Goal: Task Accomplishment & Management: Use online tool/utility

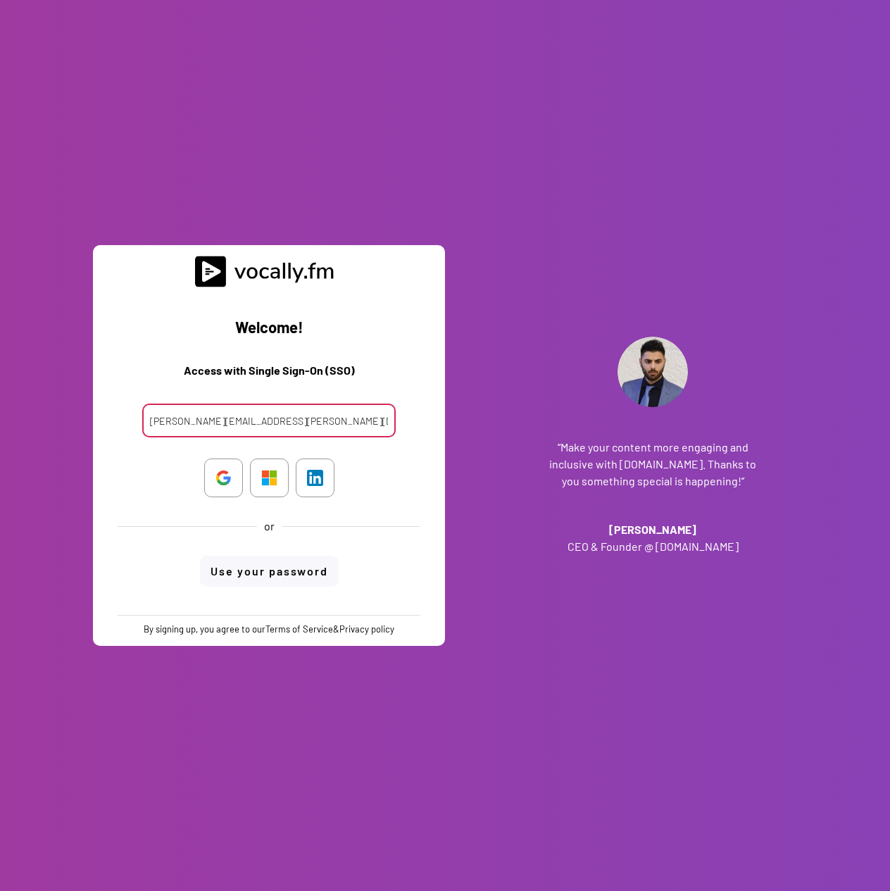
type input "[PERSON_NAME][EMAIL_ADDRESS][PERSON_NAME][DOMAIN_NAME]"
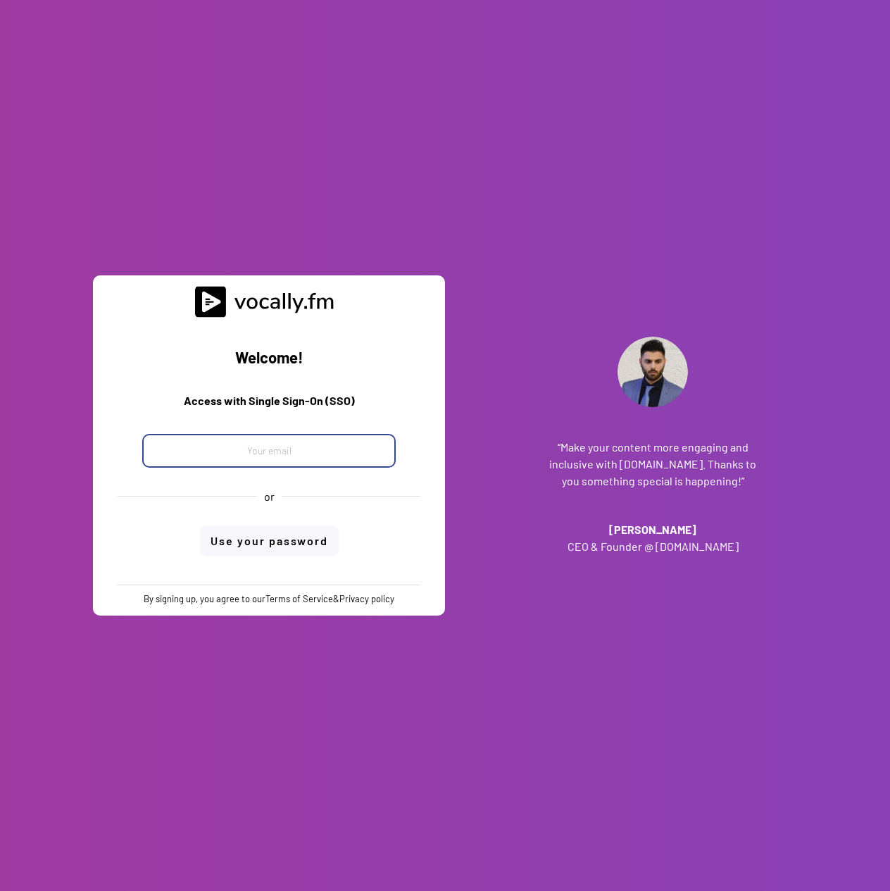
click at [275, 446] on input "email" at bounding box center [268, 451] width 253 height 34
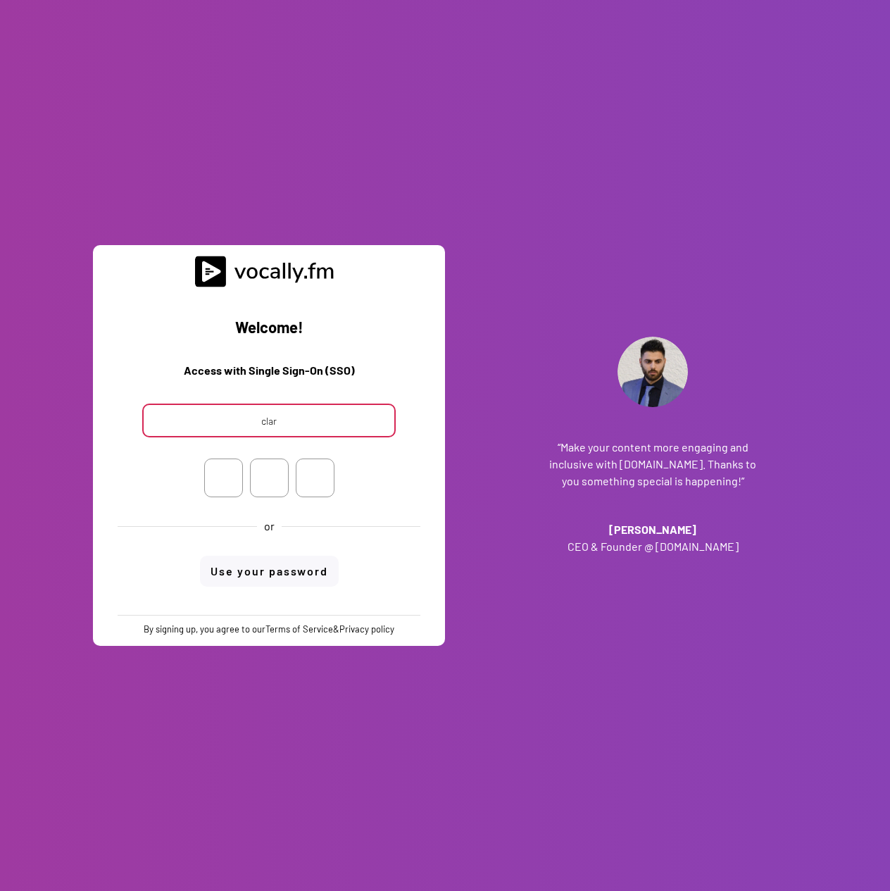
type input "clara"
drag, startPoint x: 301, startPoint y: 426, endPoint x: 193, endPoint y: 425, distance: 108.4
click at [194, 426] on input "clara" at bounding box center [268, 420] width 253 height 34
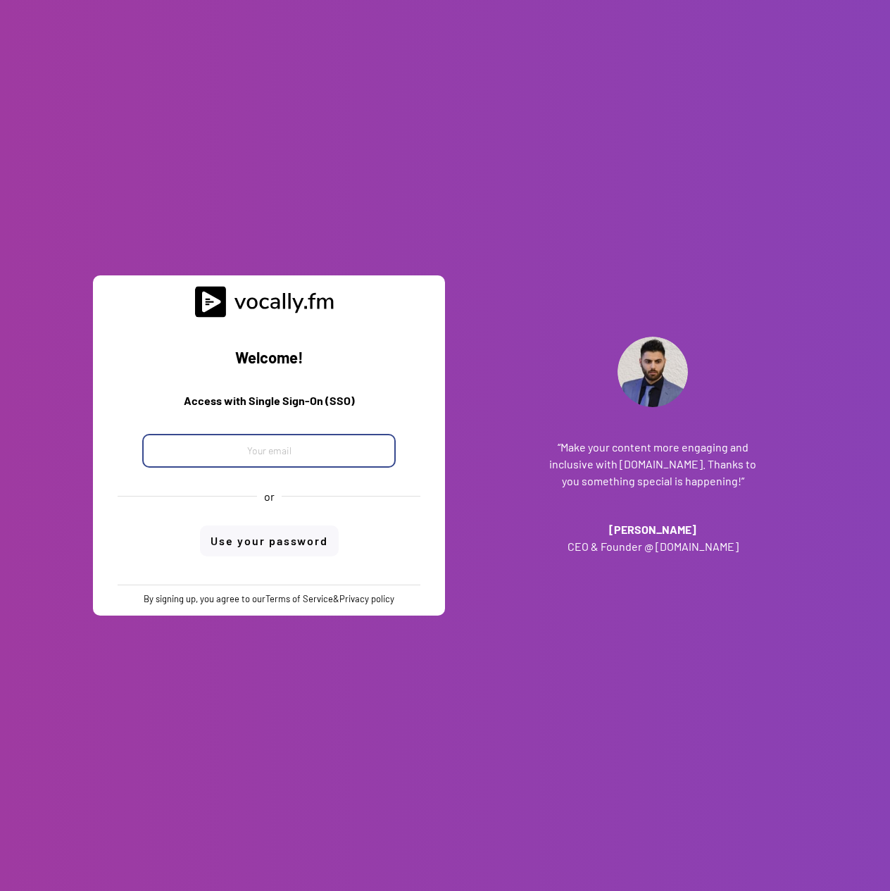
click at [227, 449] on input "email" at bounding box center [268, 451] width 253 height 34
click at [250, 450] on input "email" at bounding box center [268, 451] width 253 height 34
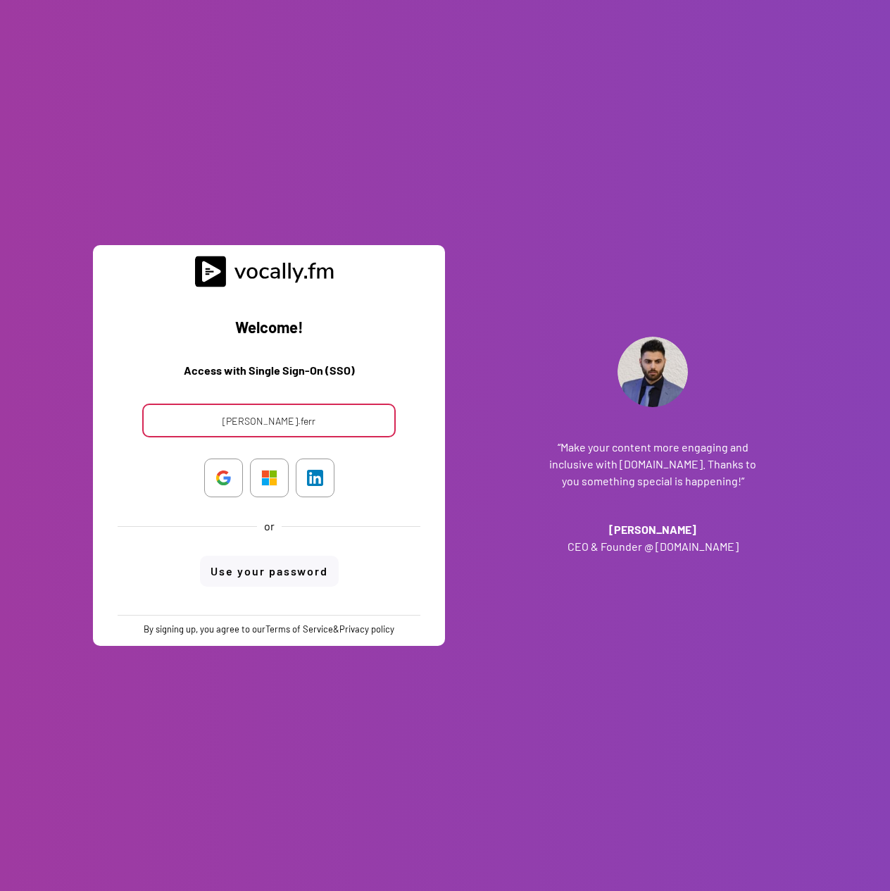
type input "clara.ferra"
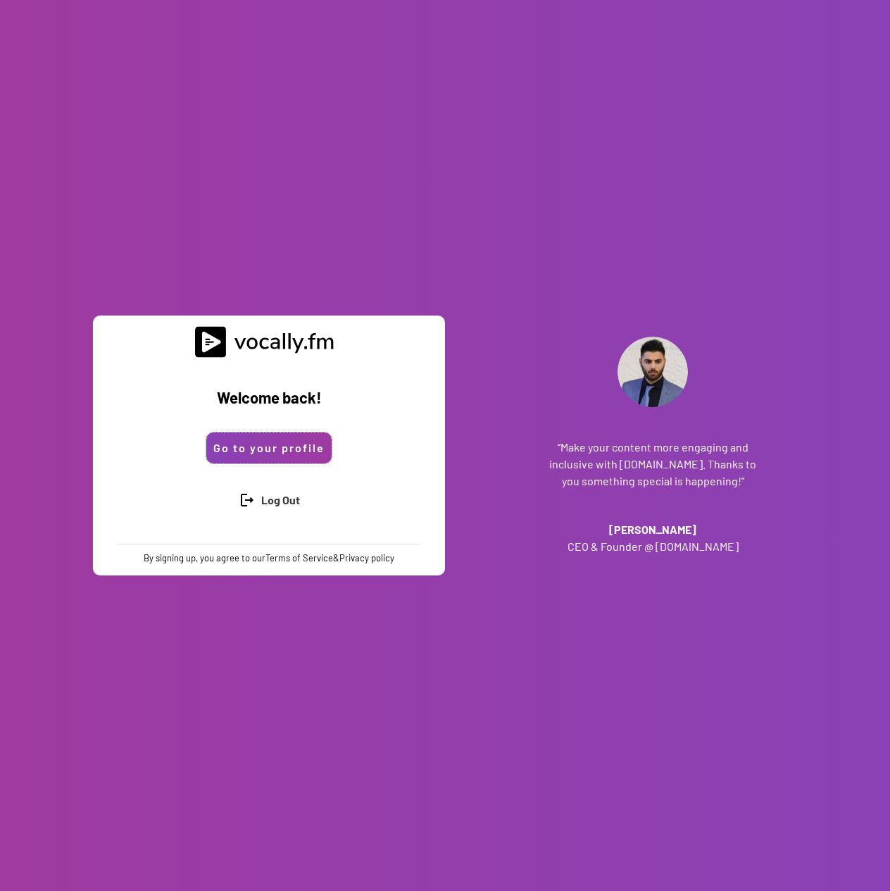
click at [250, 450] on button "Go to your profile" at bounding box center [268, 447] width 125 height 31
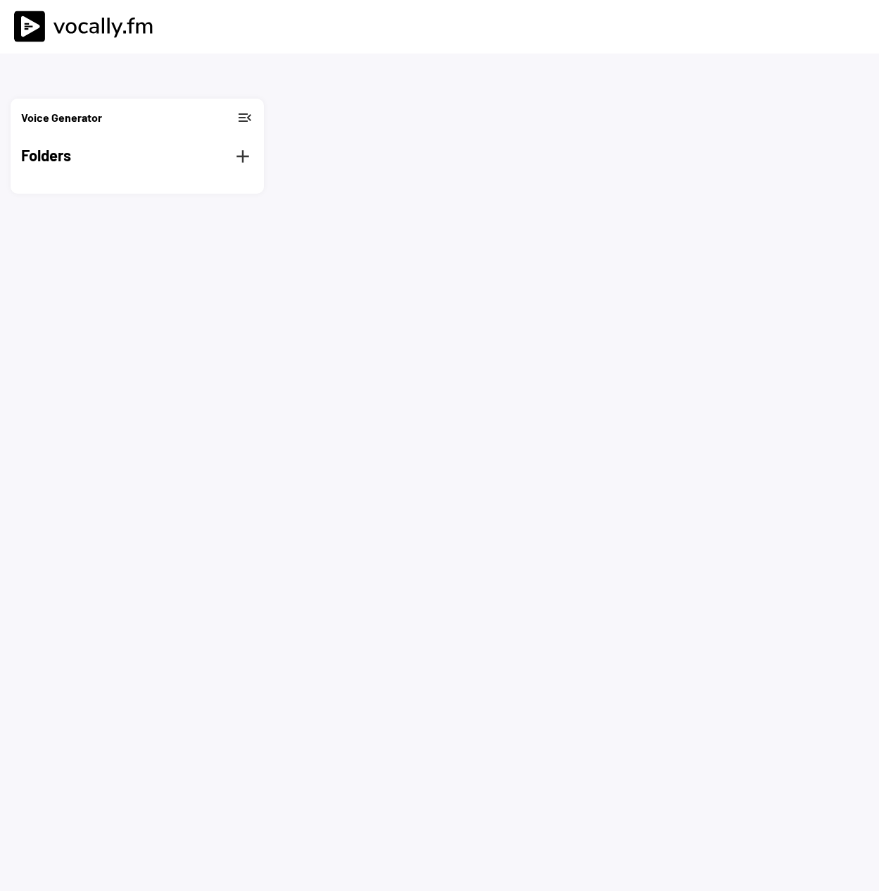
click at [96, 118] on h3 "Voice Generator" at bounding box center [61, 117] width 81 height 17
click at [29, 121] on button "menu" at bounding box center [28, 116] width 14 height 14
click at [49, 156] on h2 "Folders" at bounding box center [123, 156] width 204 height 25
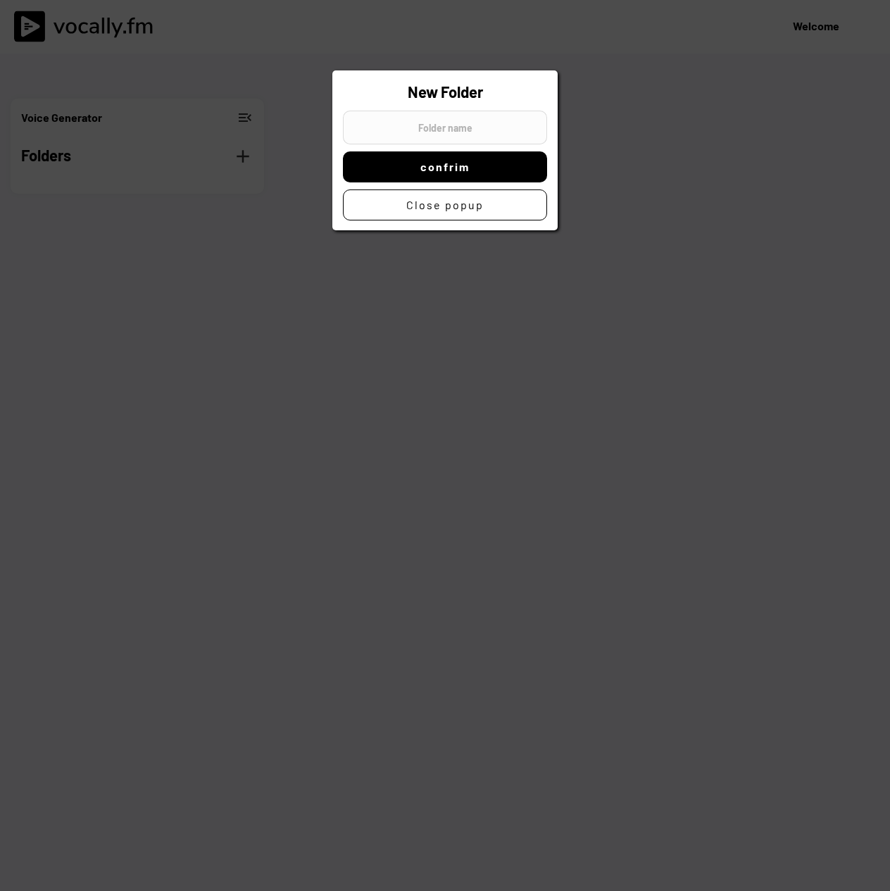
click at [761, 172] on div at bounding box center [445, 445] width 890 height 891
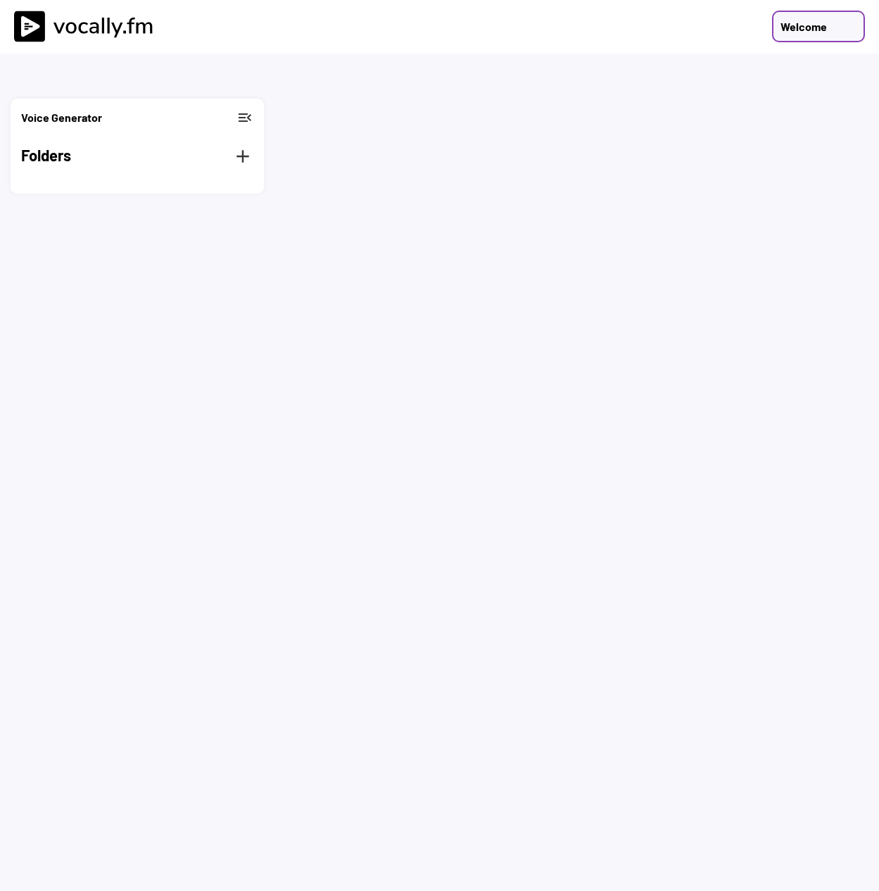
click at [806, 35] on div "Welcome" at bounding box center [804, 26] width 46 height 17
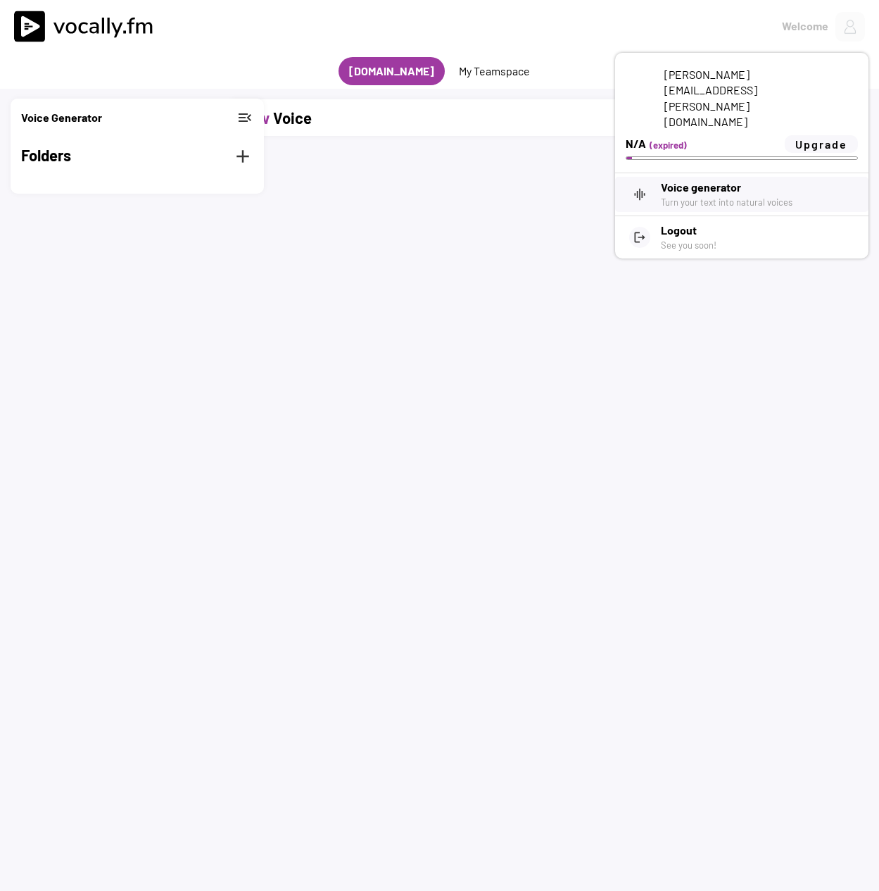
click at [538, 176] on div "New Voice add expand_more missing element missing element 0% 0% missing element…" at bounding box center [439, 544] width 879 height 891
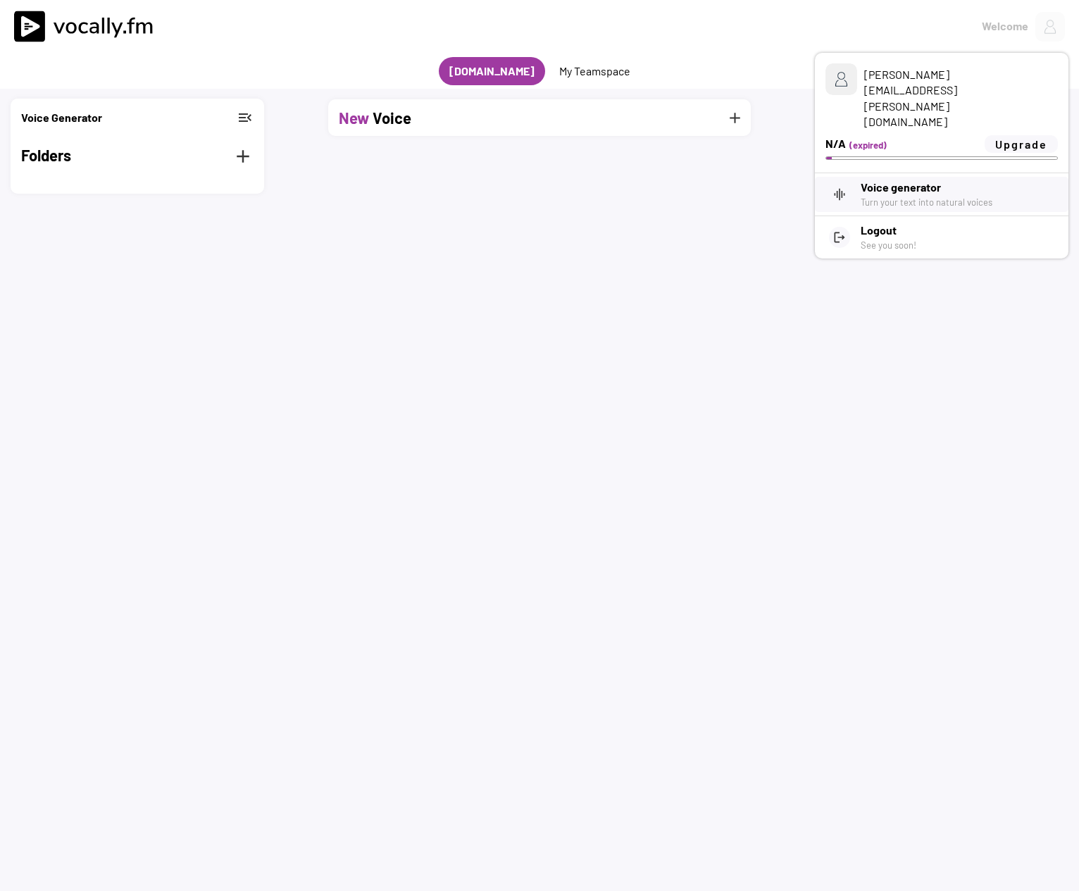
click at [678, 256] on div "New Voice add expand_more missing element missing element 0% 0% missing element…" at bounding box center [539, 544] width 1079 height 891
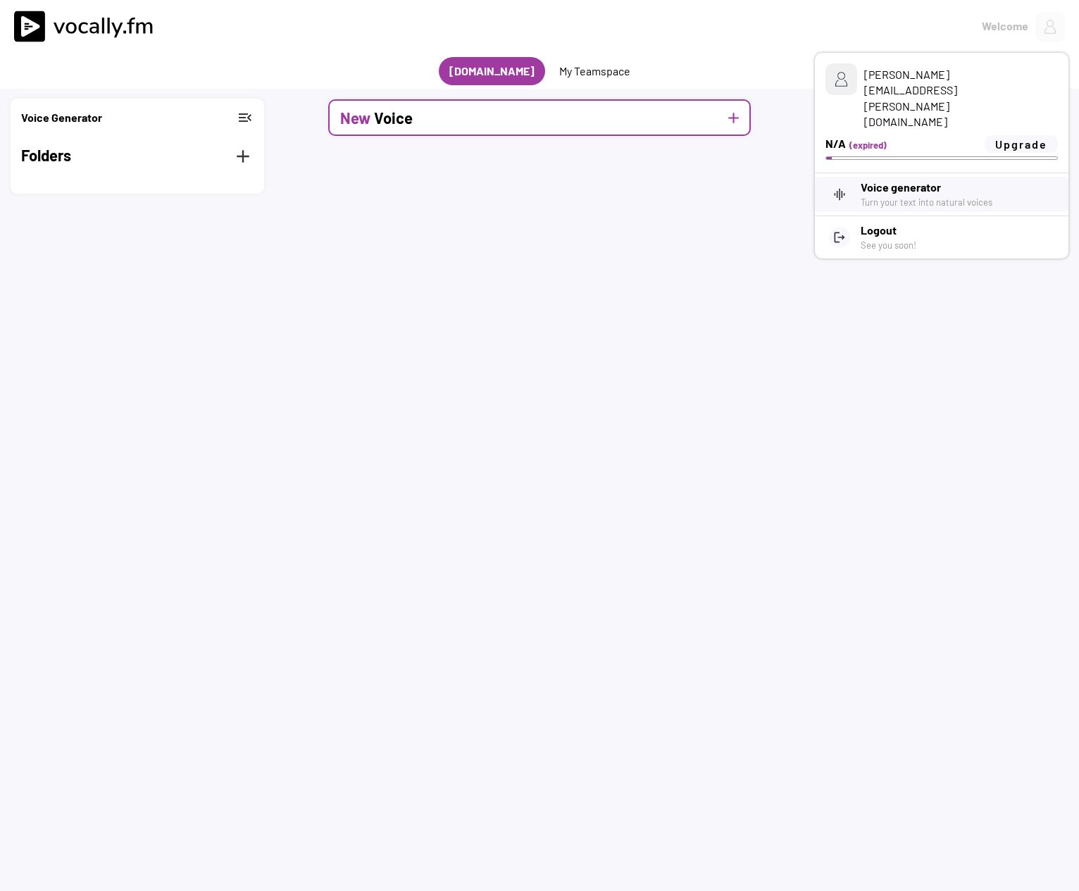
click at [420, 114] on div "New Voice add" at bounding box center [539, 117] width 422 height 37
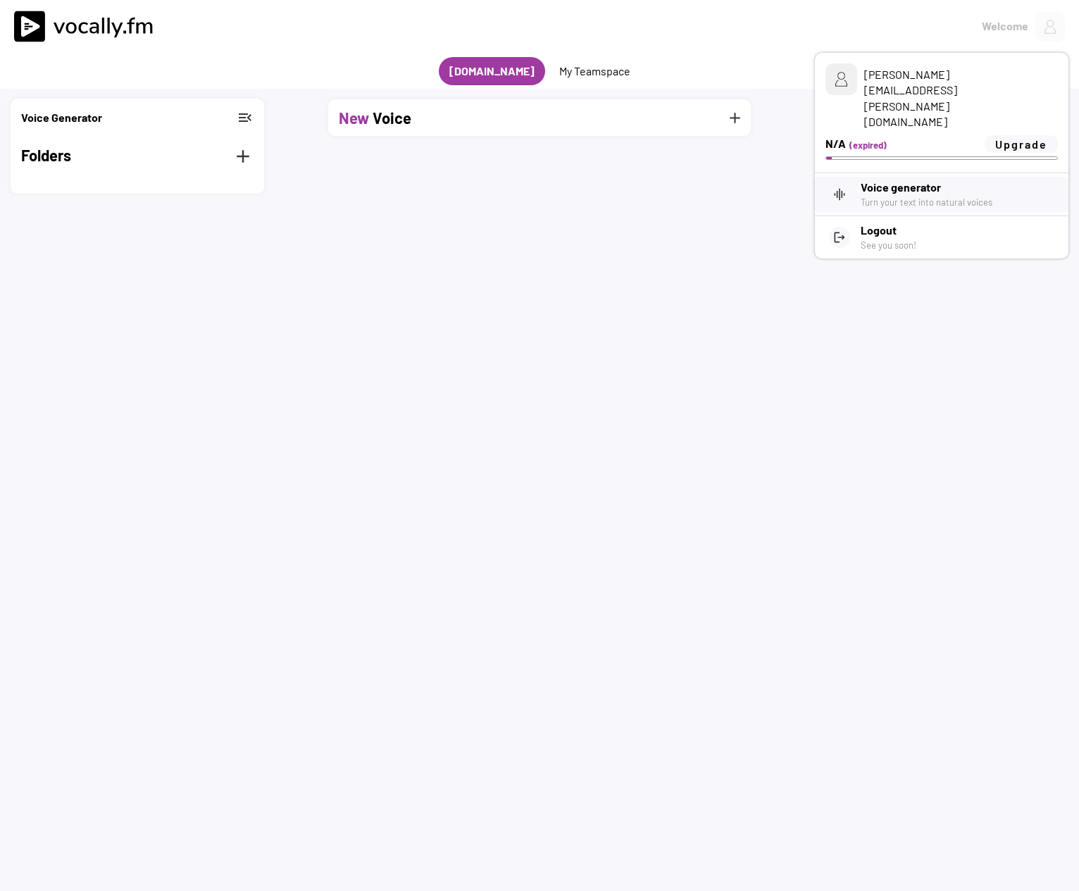
click at [472, 72] on h3 "[DOMAIN_NAME]" at bounding box center [491, 71] width 85 height 17
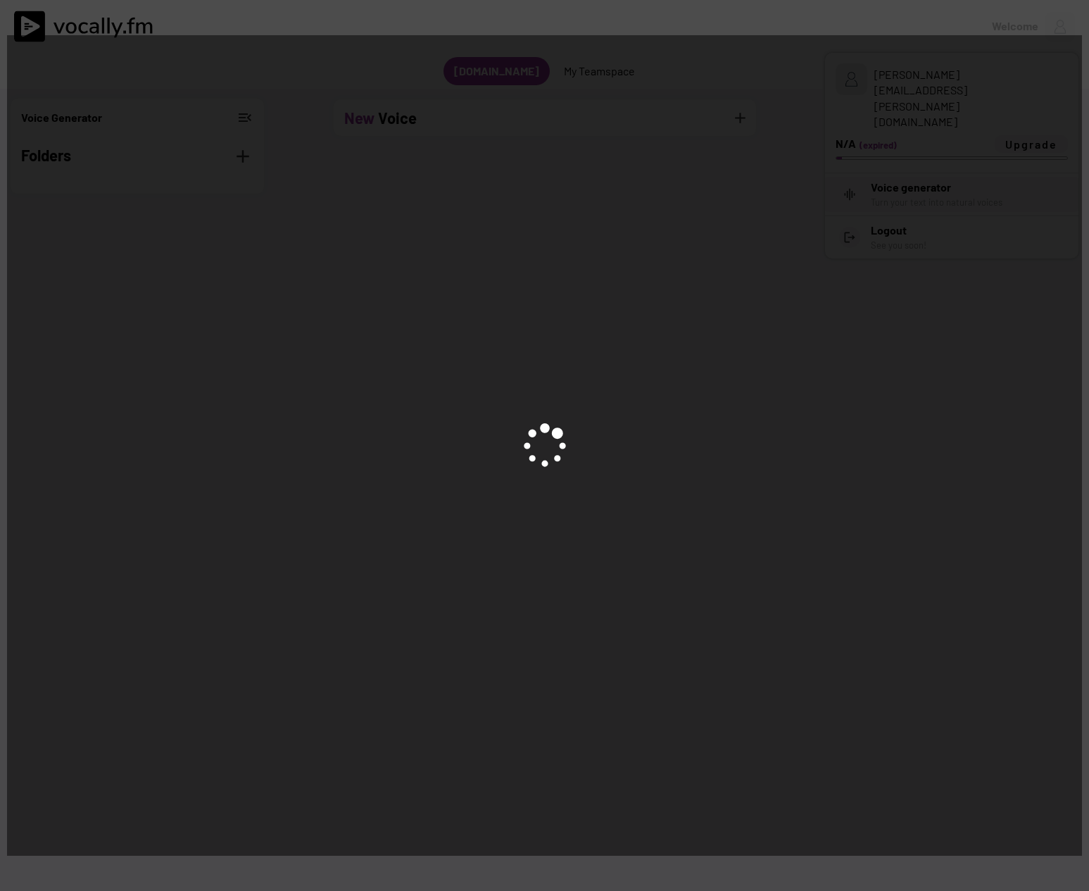
click at [437, 218] on div at bounding box center [544, 445] width 1075 height 820
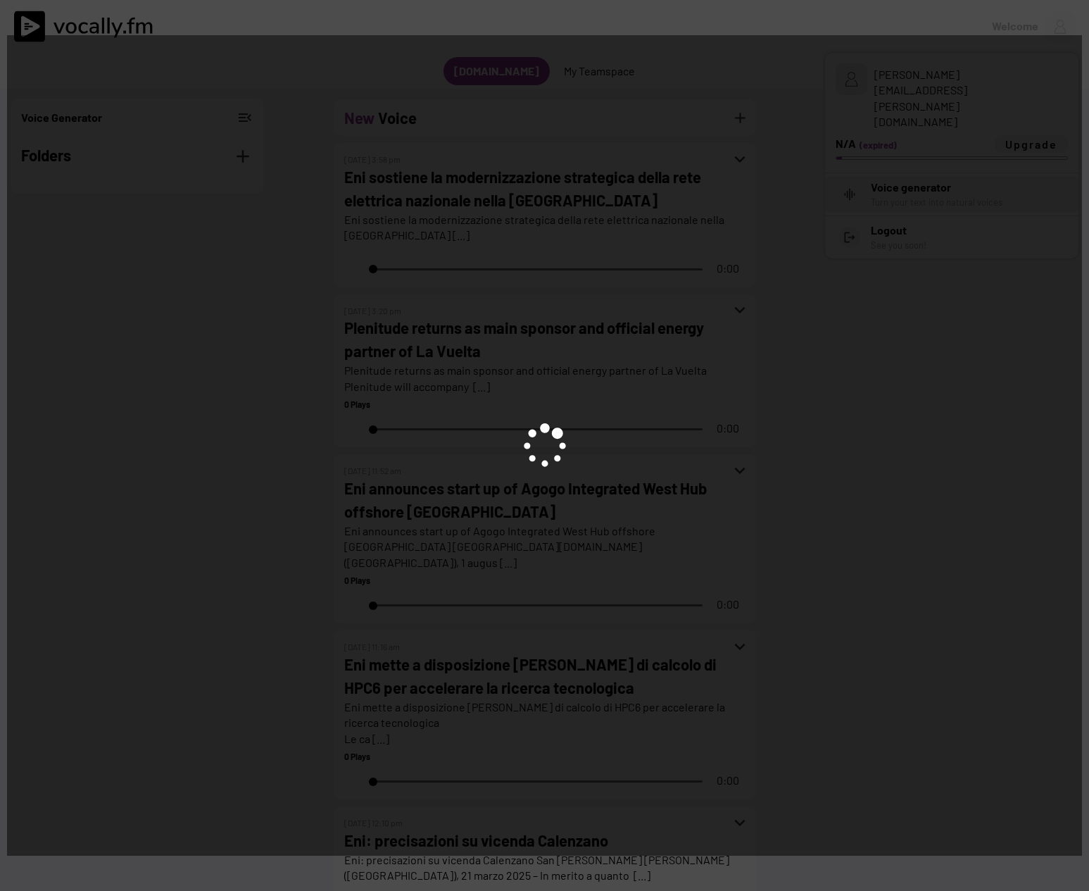
click at [863, 339] on div at bounding box center [544, 445] width 1075 height 820
click at [270, 263] on div at bounding box center [544, 445] width 1075 height 820
click at [816, 274] on div at bounding box center [544, 445] width 1075 height 820
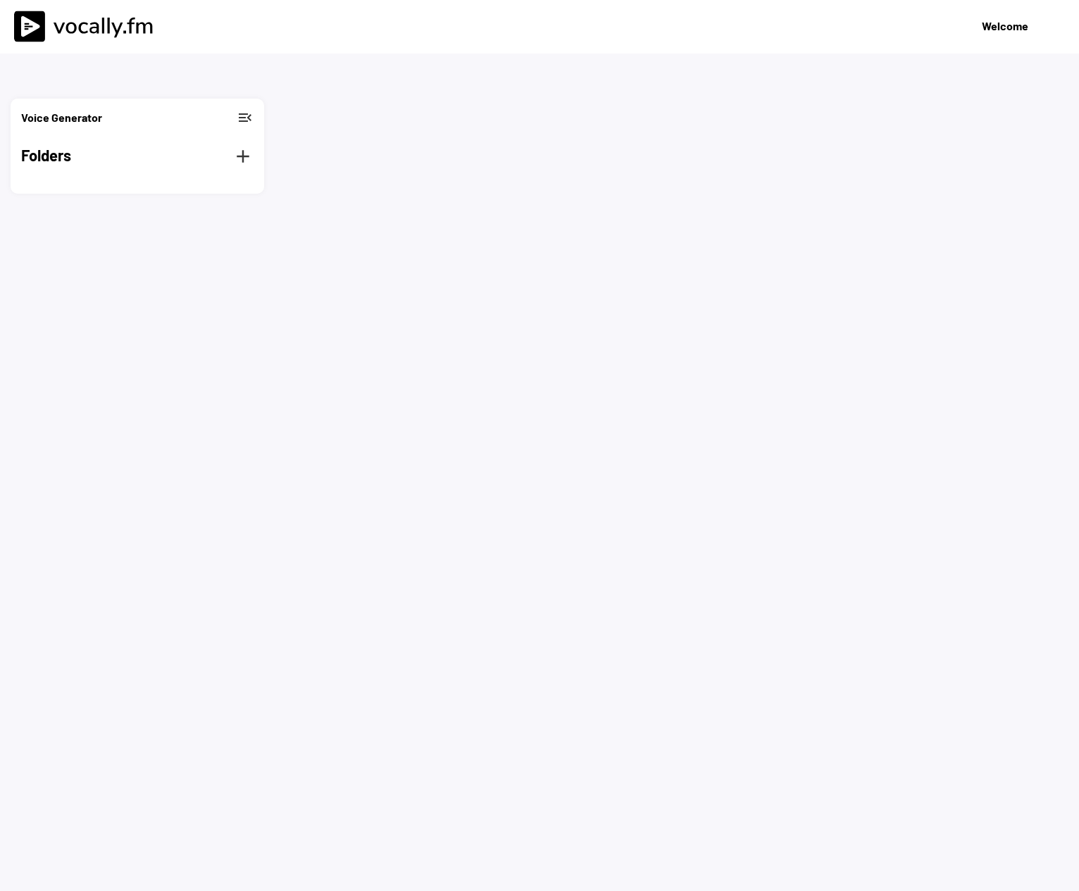
click at [753, 285] on div "expand_more missing element missing element 0% 0% missing element missing eleme…" at bounding box center [539, 509] width 1079 height 891
click at [248, 115] on button "menu_open" at bounding box center [245, 117] width 17 height 17
click at [27, 118] on button "menu" at bounding box center [28, 116] width 14 height 14
click at [546, 174] on div "expand_more missing element missing element 0% 0% missing element missing eleme…" at bounding box center [539, 509] width 1079 height 891
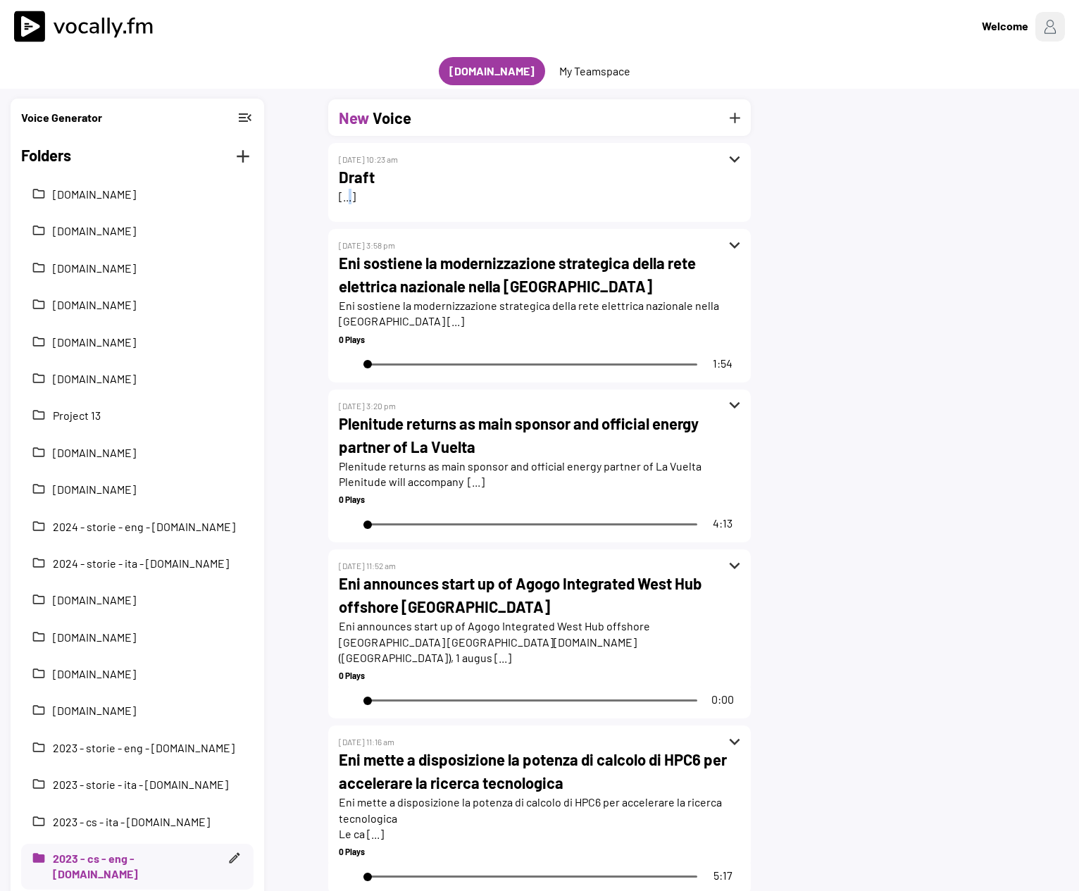
click at [349, 192] on div "[...]" at bounding box center [539, 196] width 401 height 15
drag, startPoint x: 349, startPoint y: 192, endPoint x: 460, endPoint y: 188, distance: 110.6
click at [460, 189] on div "[...]" at bounding box center [539, 196] width 401 height 15
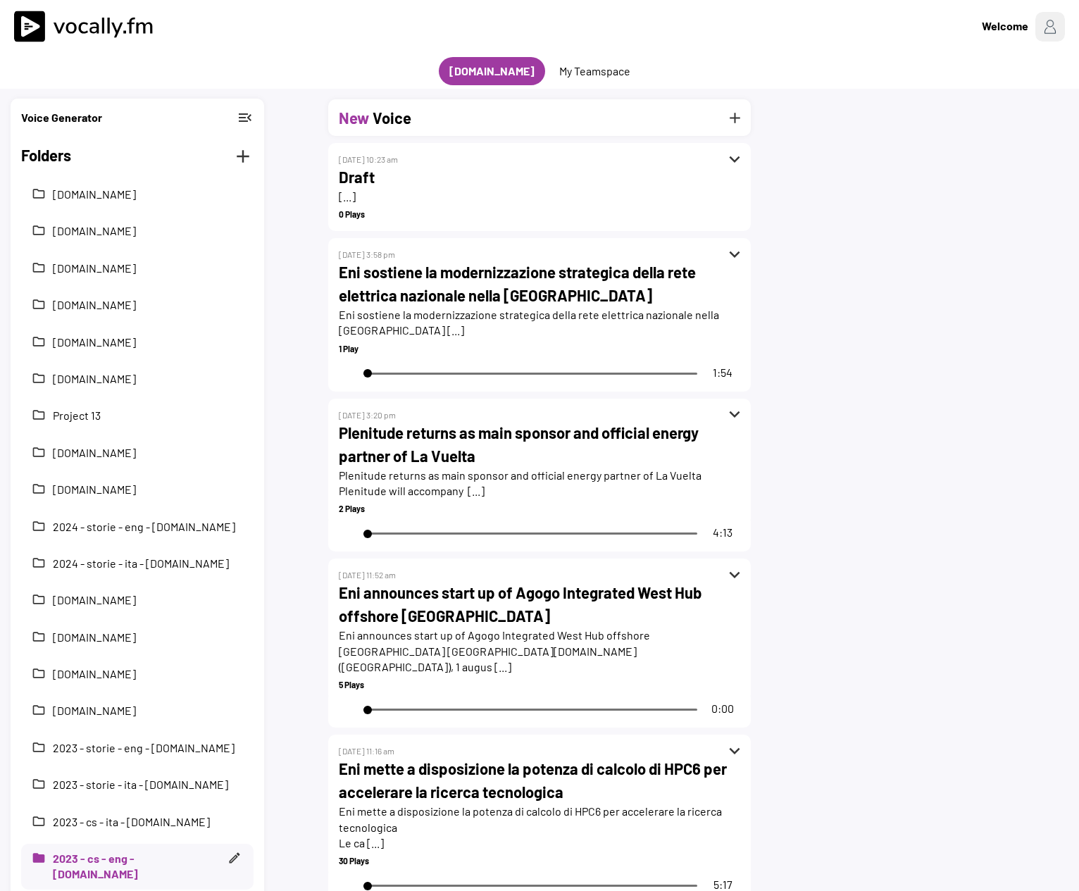
click at [353, 182] on h2 "Draft" at bounding box center [539, 176] width 401 height 23
drag, startPoint x: 363, startPoint y: 175, endPoint x: 340, endPoint y: 175, distance: 23.2
click at [340, 175] on h2 "Draft" at bounding box center [539, 176] width 401 height 23
click at [737, 155] on button "expand_more" at bounding box center [734, 159] width 21 height 21
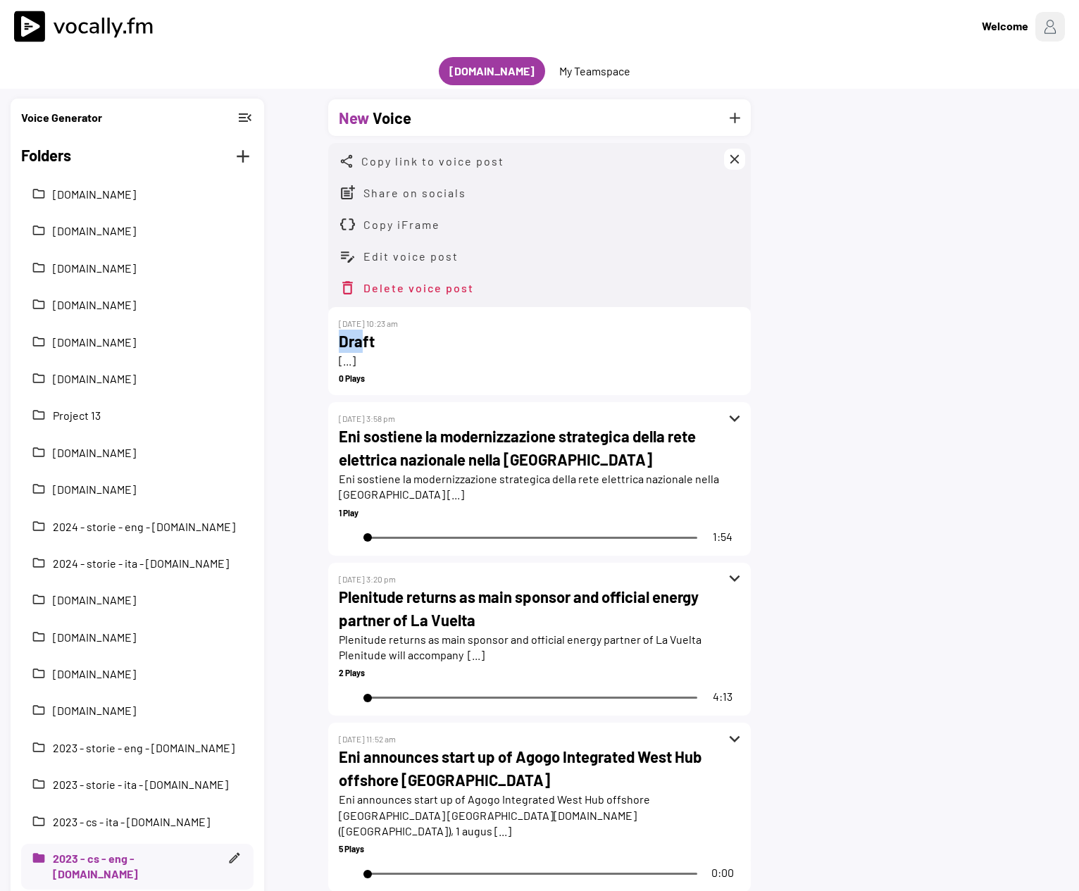
click at [349, 334] on h2 "Draft" at bounding box center [539, 341] width 401 height 23
click at [399, 257] on button "Edit voice post" at bounding box center [410, 256] width 94 height 18
click at [406, 257] on button "Edit voice post" at bounding box center [410, 256] width 94 height 18
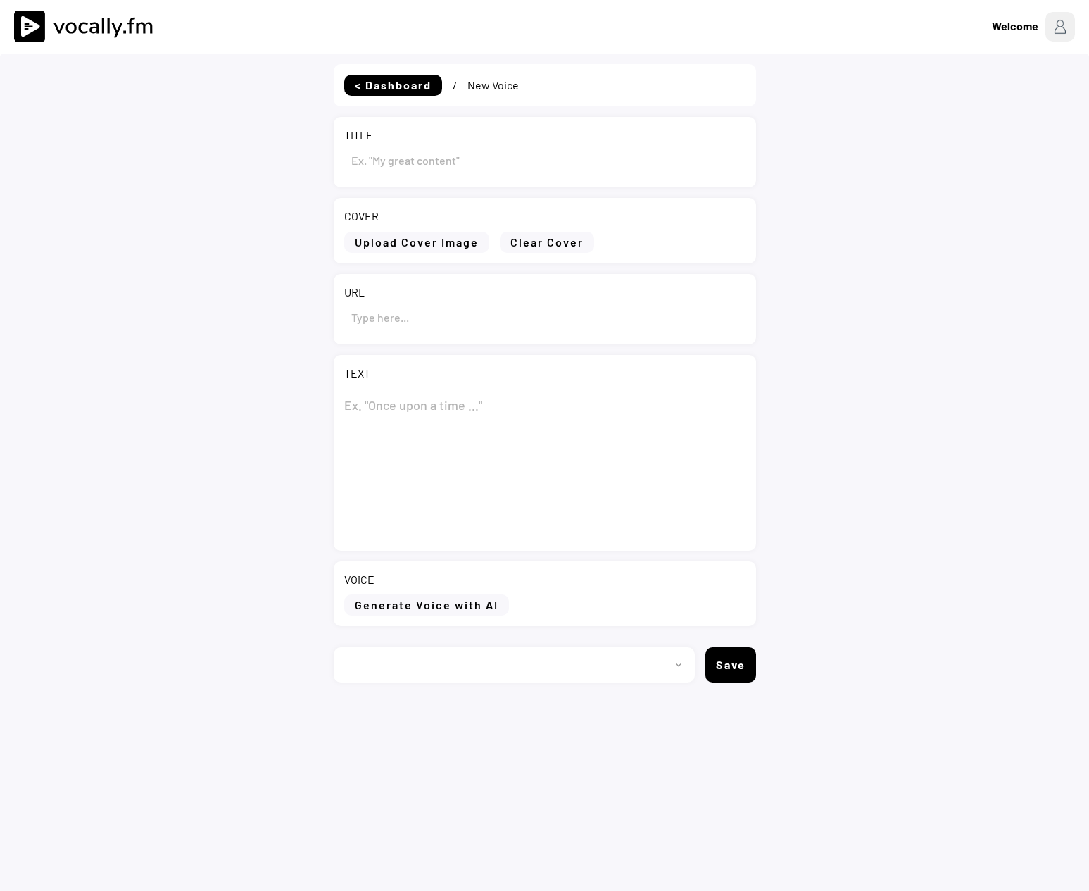
type input "Draft"
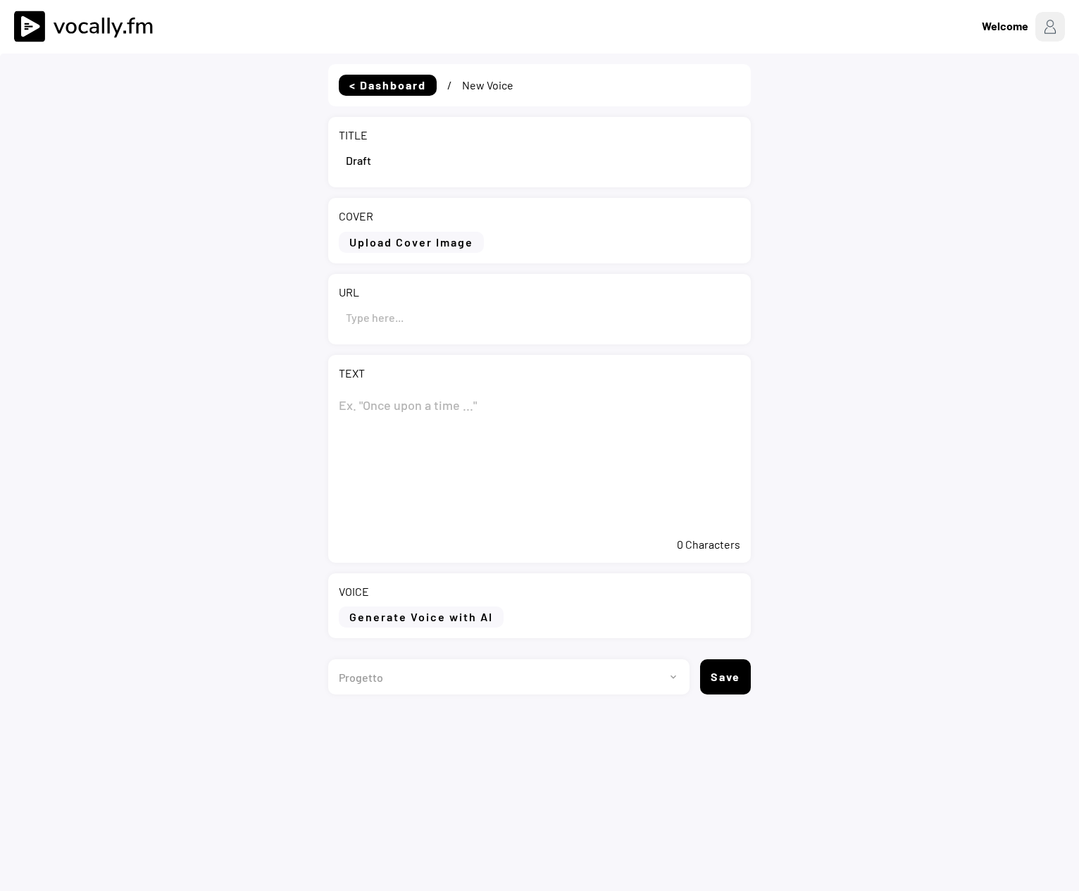
select select ""1348695171700984260__LOOKUP__1695815318097x346735823279882240""
drag, startPoint x: 363, startPoint y: 158, endPoint x: 293, endPoint y: 158, distance: 69.7
click at [293, 158] on div "< Dashboard / New Voice TITLE COVER Upload Cover Image Clear Cover URL TEXT 0 C…" at bounding box center [539, 499] width 1079 height 891
paste input "La Nguya FLNG pronta per la Fase 2 del progetto Congo LNG"
type input "La Nguya FLNG pronta per la Fase 2 del progetto Congo LNG"
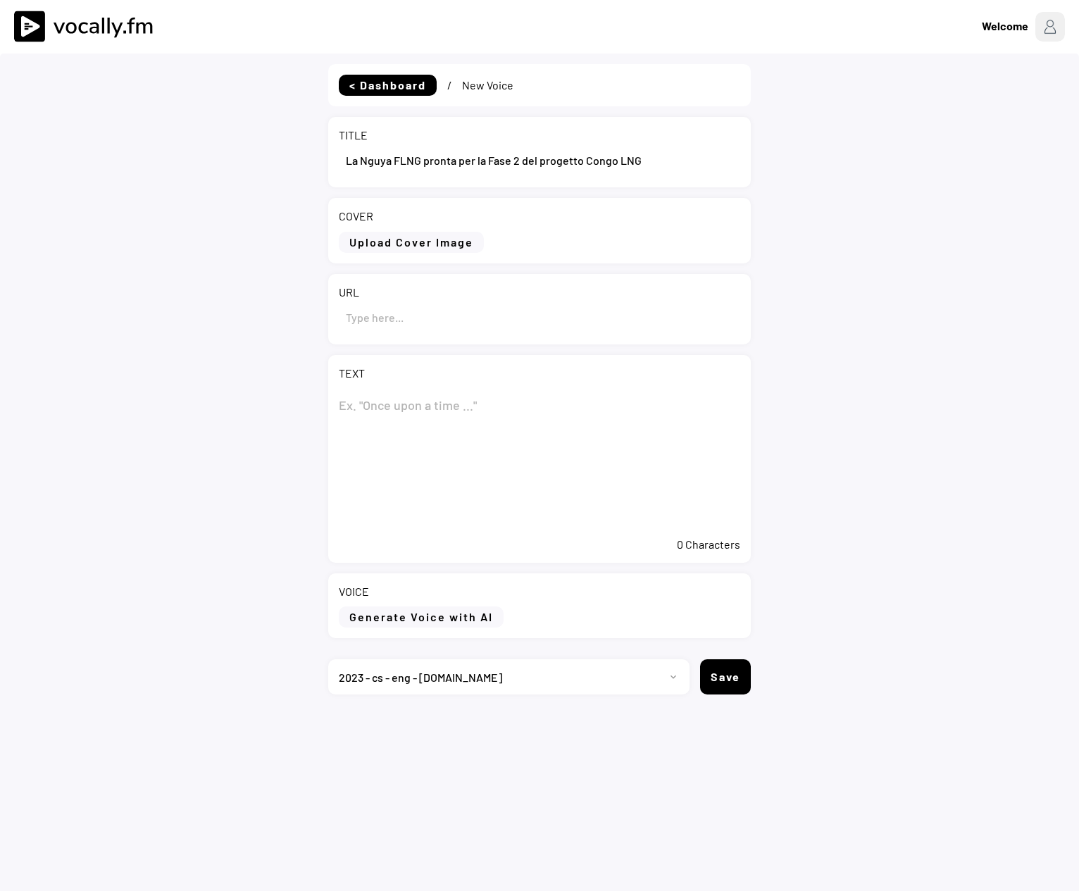
click at [401, 405] on textarea at bounding box center [539, 459] width 401 height 141
paste textarea "La Nguya FLNG pronta per la Fase 2 del progetto Congo LNG"
type textarea "La Nguya FLNG pronta per la Fase 2 del progetto Congo LNG"
click at [397, 323] on input "input" at bounding box center [539, 317] width 401 height 34
paste input "https://www.eni.com/it-IT/media/comunicati-stampa/2025/08/la-nguya-flng-pronta-…"
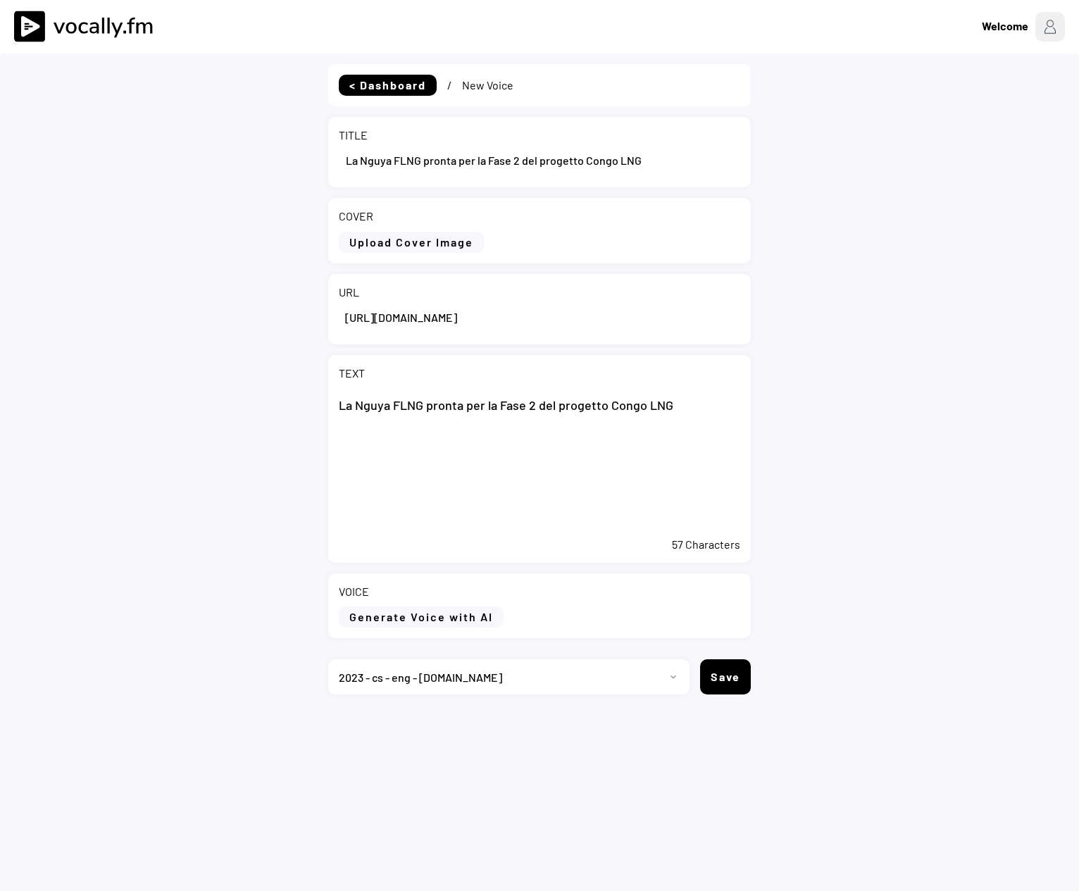
scroll to position [0, 217]
type input "https://www.eni.com/it-IT/media/comunicati-stampa/2025/08/la-nguya-flng-pronta-…"
click at [541, 459] on textarea "La Nguya FLNG pronta per la Fase 2 del progetto Congo LNG" at bounding box center [539, 459] width 401 height 141
click at [692, 407] on textarea "La Nguya FLNG pronta per la Fase 2 del progetto Congo LNG" at bounding box center [539, 459] width 401 height 141
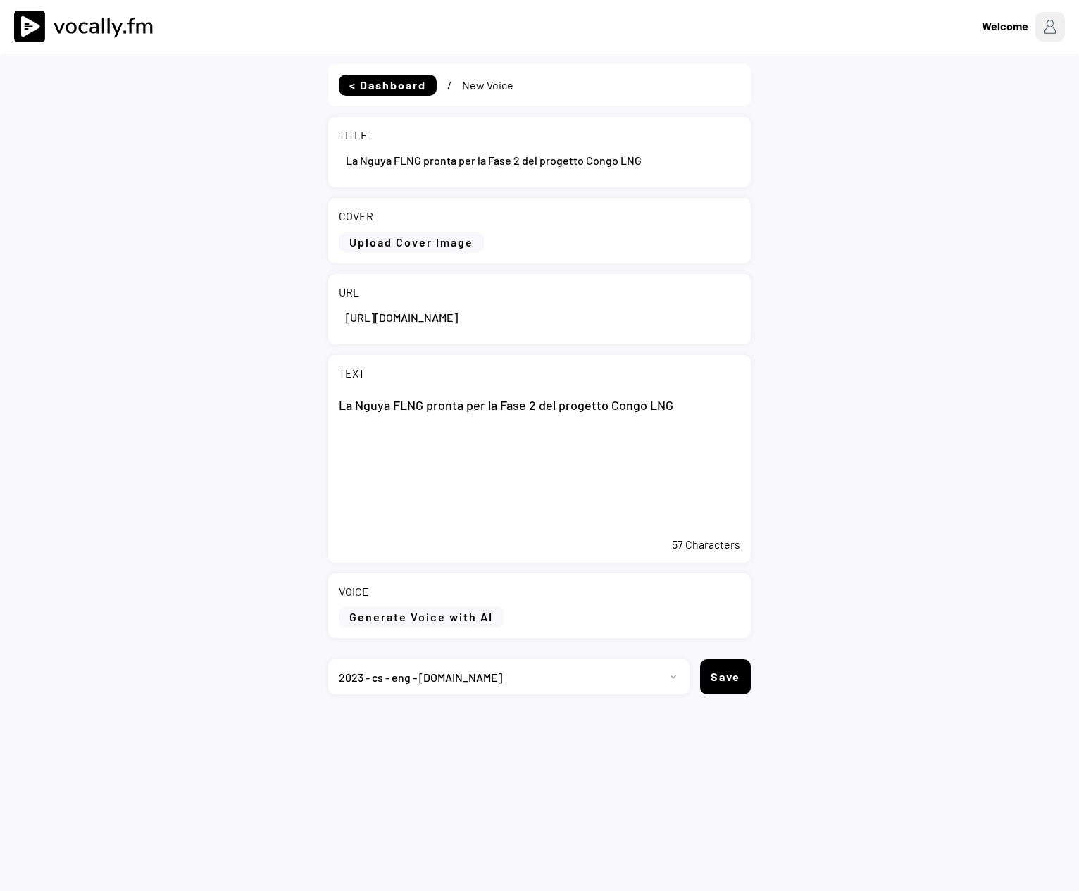
paste textarea "San Donato Milanese (MI), 26 agosto 2025 – Eni annuncia che si è tenuta oggi a …"
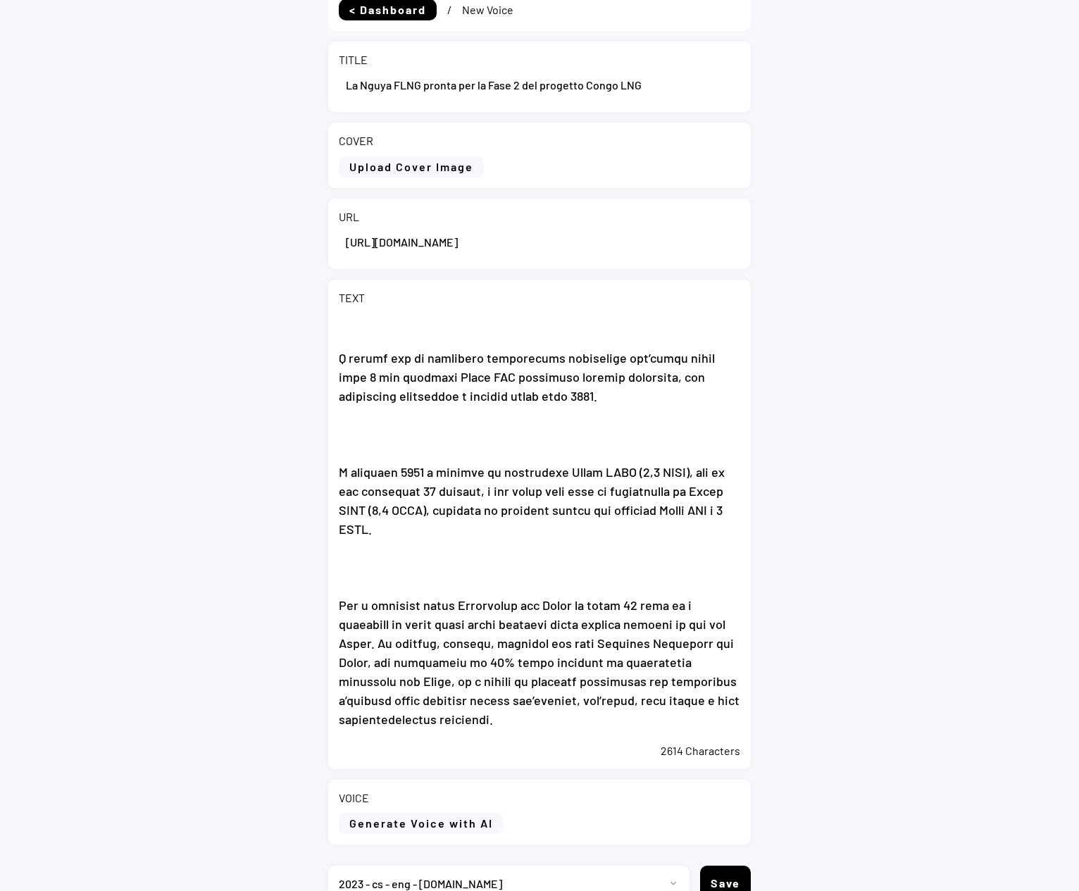
scroll to position [149, 0]
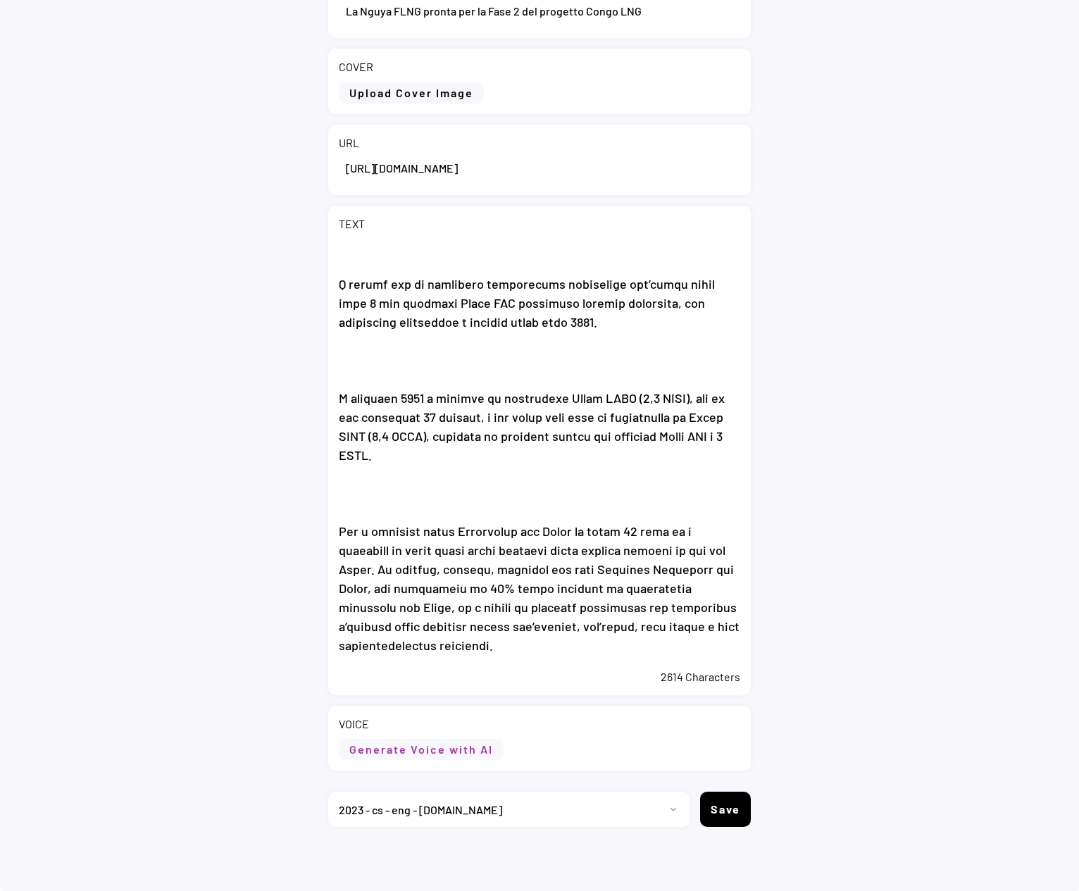
type textarea "La Nguya FLNG pronta per la Fase 2 del progetto Congo LNG San Donato Milanese (…"
click at [396, 752] on button "Generate Voice with AI" at bounding box center [421, 749] width 165 height 21
select select ""chat""
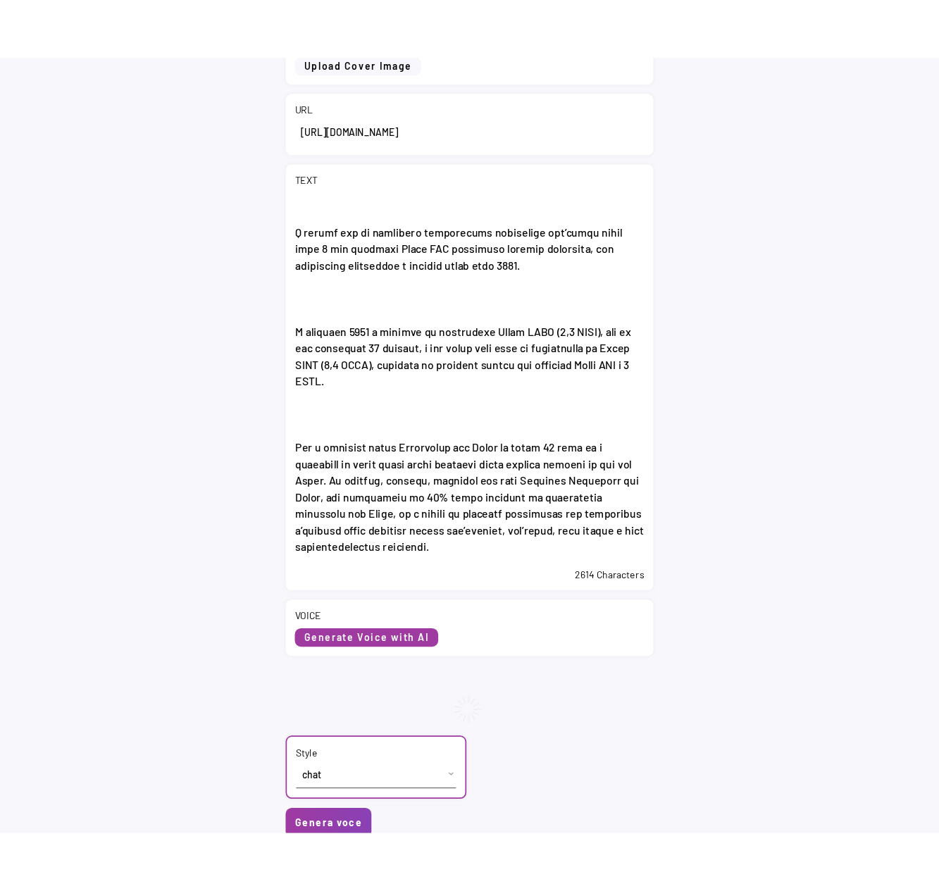
scroll to position [358, 0]
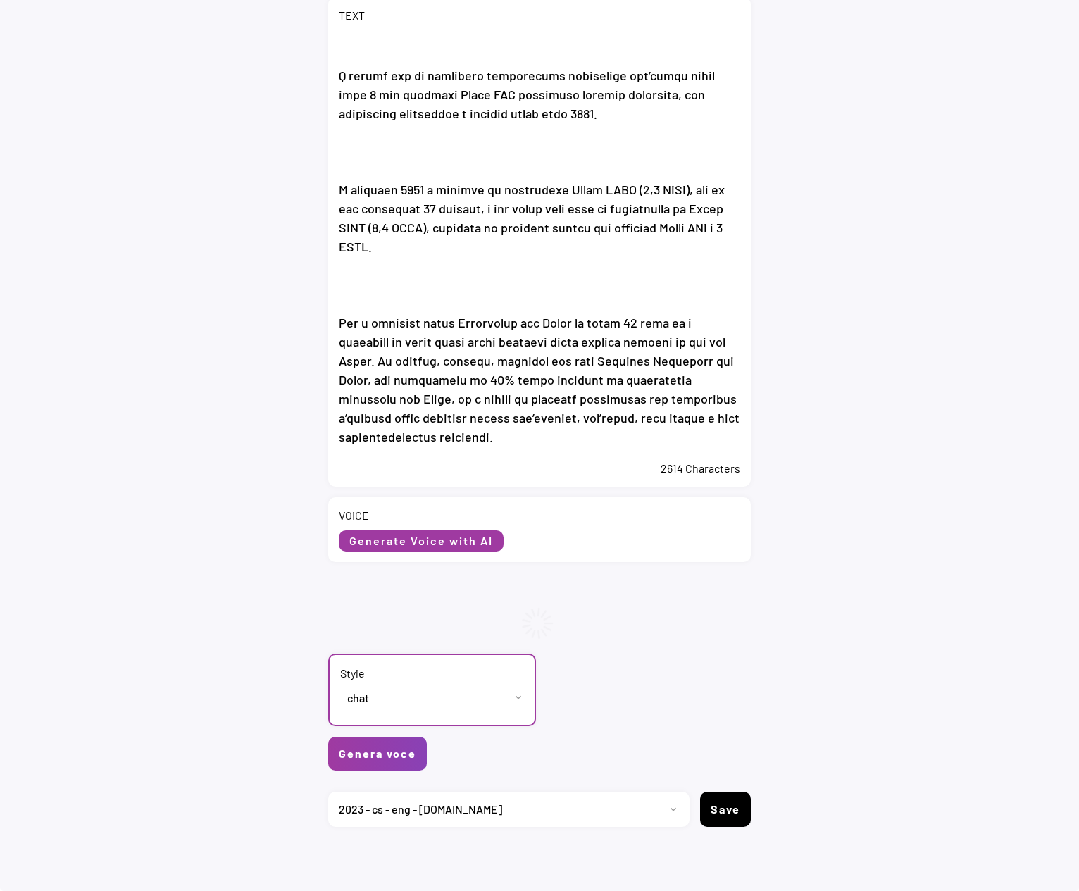
click at [365, 706] on select "Stile cheerful chat Default" at bounding box center [432, 698] width 184 height 32
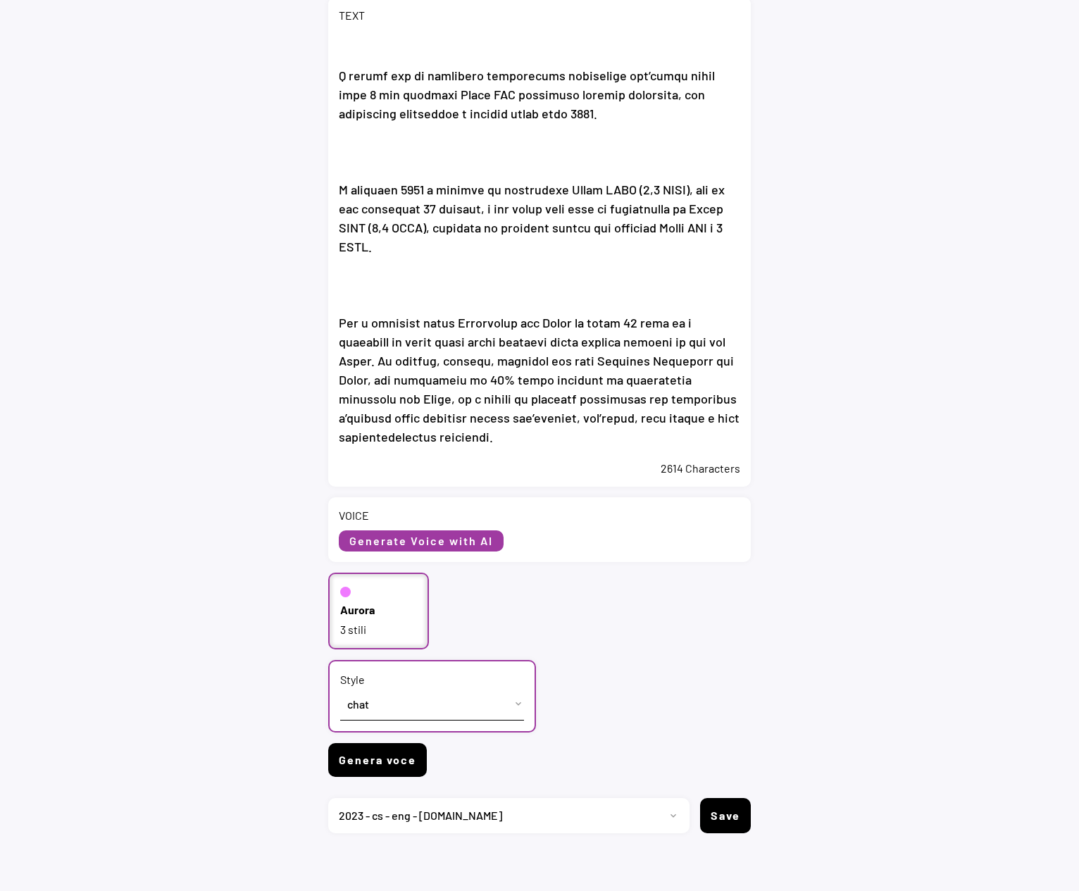
click at [380, 767] on button "Genera voce" at bounding box center [377, 760] width 99 height 34
click at [389, 767] on button "Genera voce" at bounding box center [377, 760] width 99 height 34
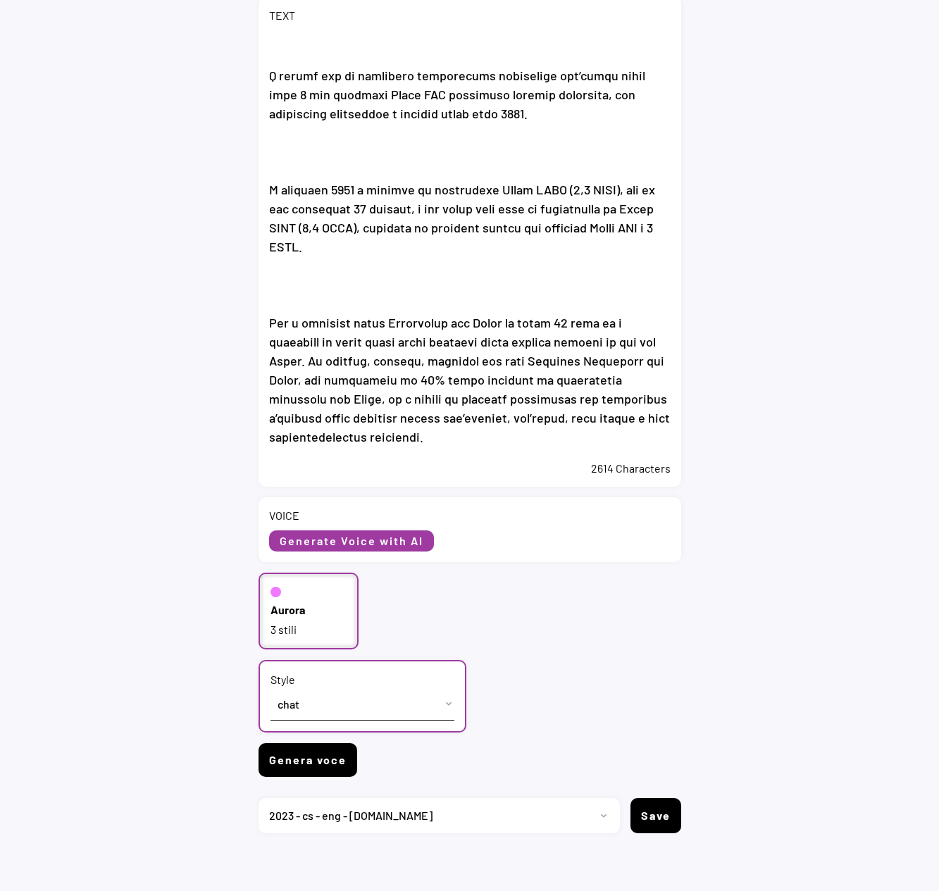
click at [315, 764] on button "Genera voce" at bounding box center [307, 760] width 99 height 34
click at [318, 762] on button "Genera voce" at bounding box center [307, 760] width 99 height 34
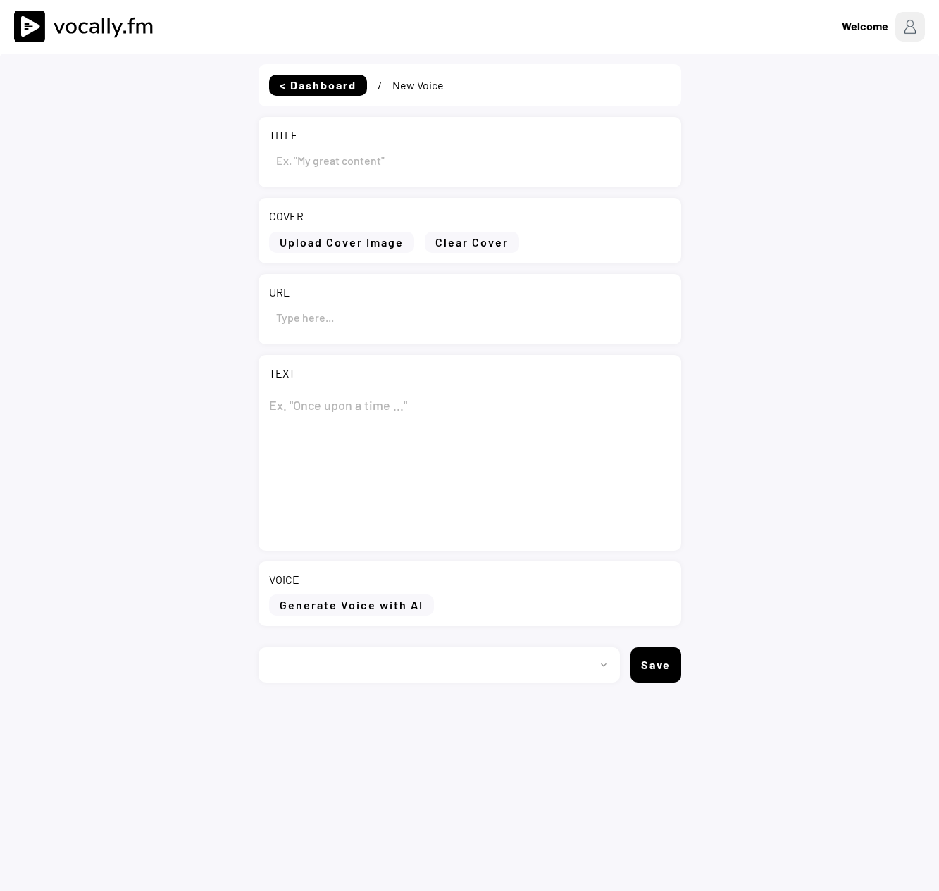
type input "La Nguya FLNG pronta per la Fase 2 del progetto Congo LNG"
type input "[URL][DOMAIN_NAME]"
type textarea "Lo Ipsum DOLO sitame con ad Elit 2 sed doeiusmo Tempo INC Utl Etdolo Magnaali (…"
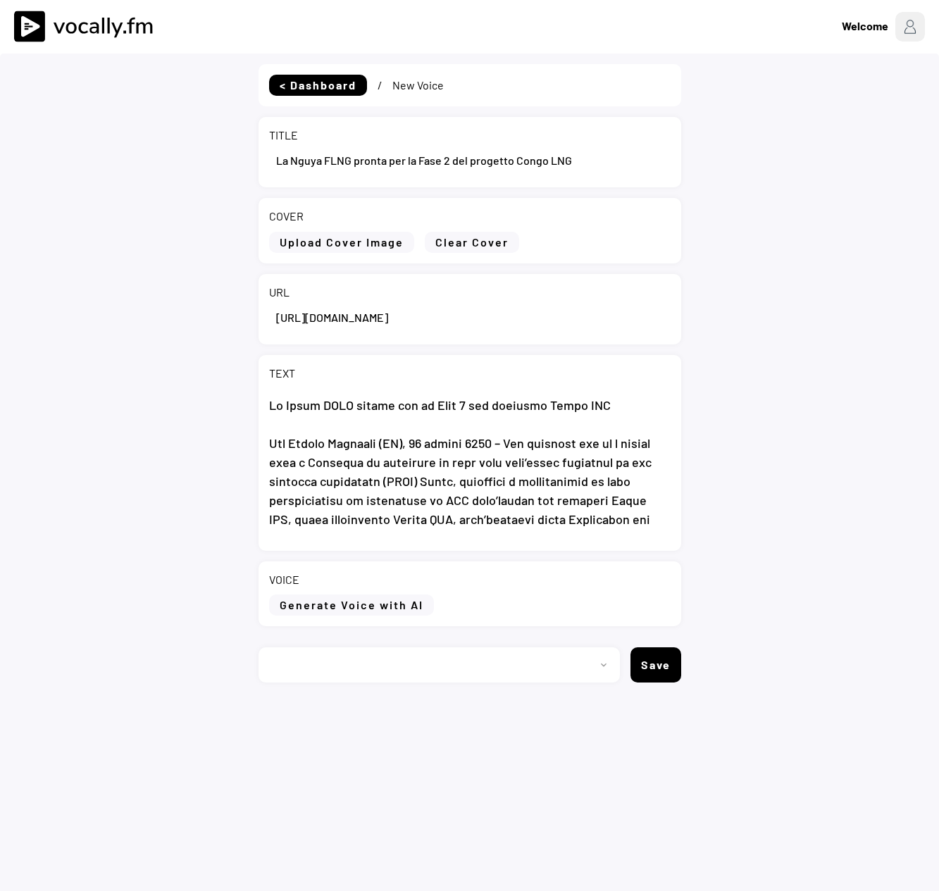
select select ""PLACEHOLDER_1427118222253""
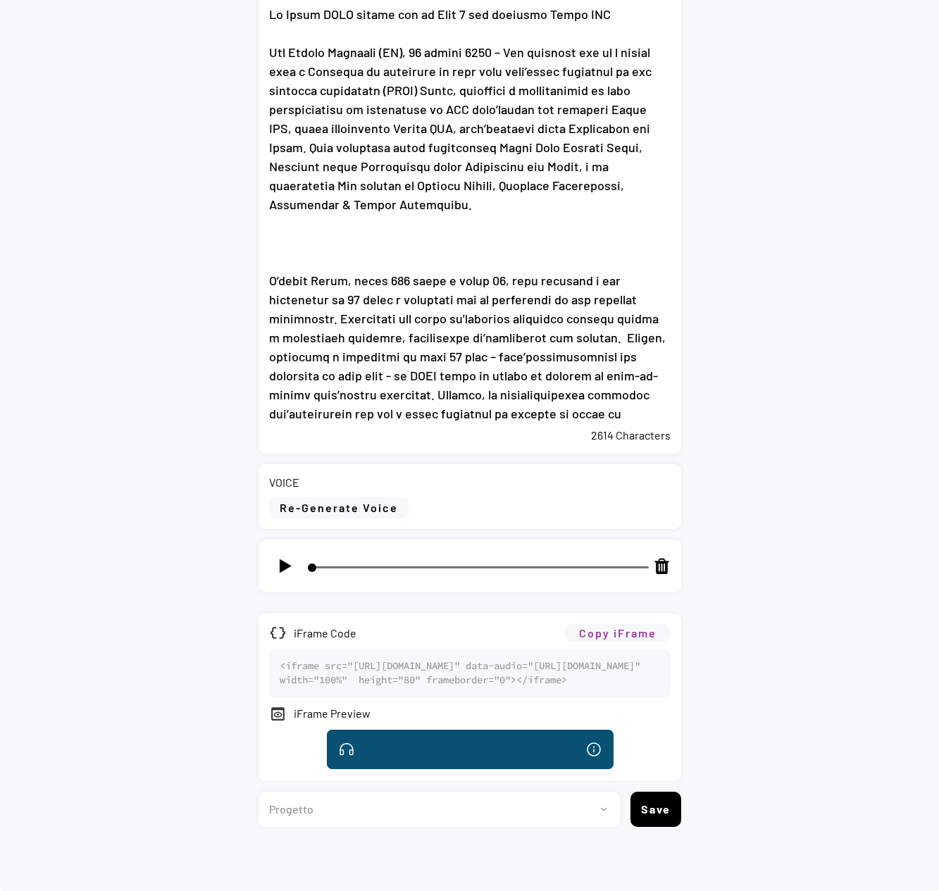
scroll to position [446, 0]
click at [283, 557] on img at bounding box center [285, 566] width 18 height 18
click at [642, 624] on button "Copy iFrame" at bounding box center [618, 633] width 106 height 18
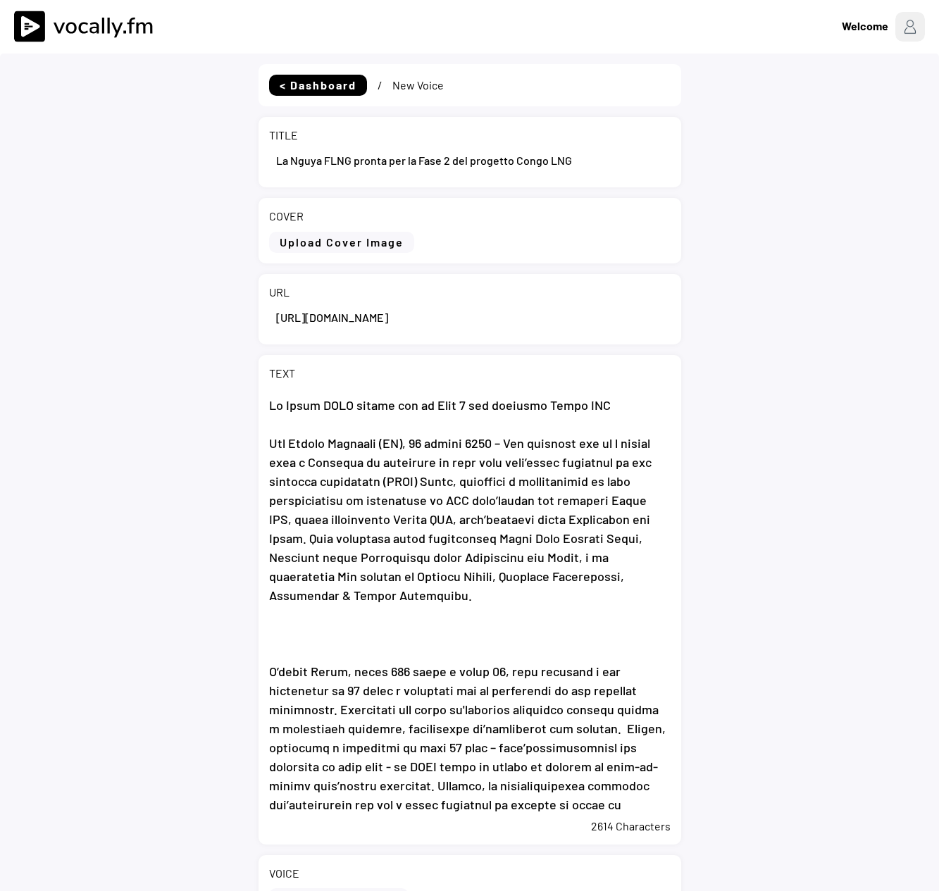
type input "4"
select select ""1348695171700984260__LOOKUP__1695815318097x346735823279882240""
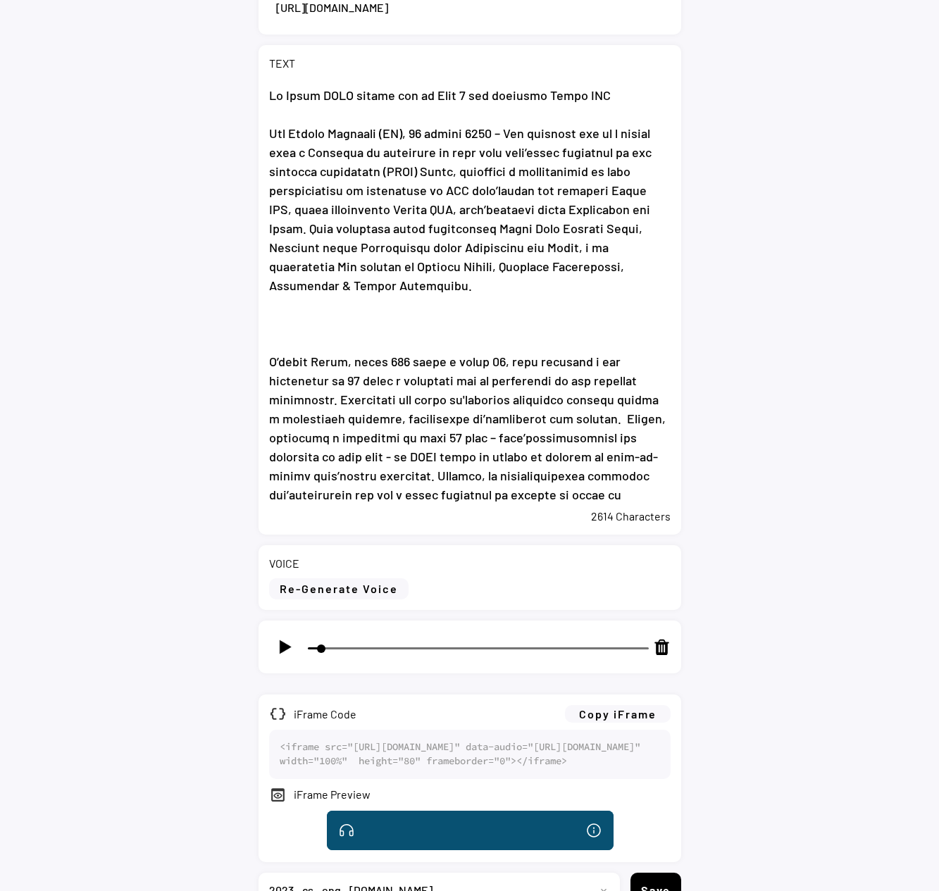
scroll to position [352, 0]
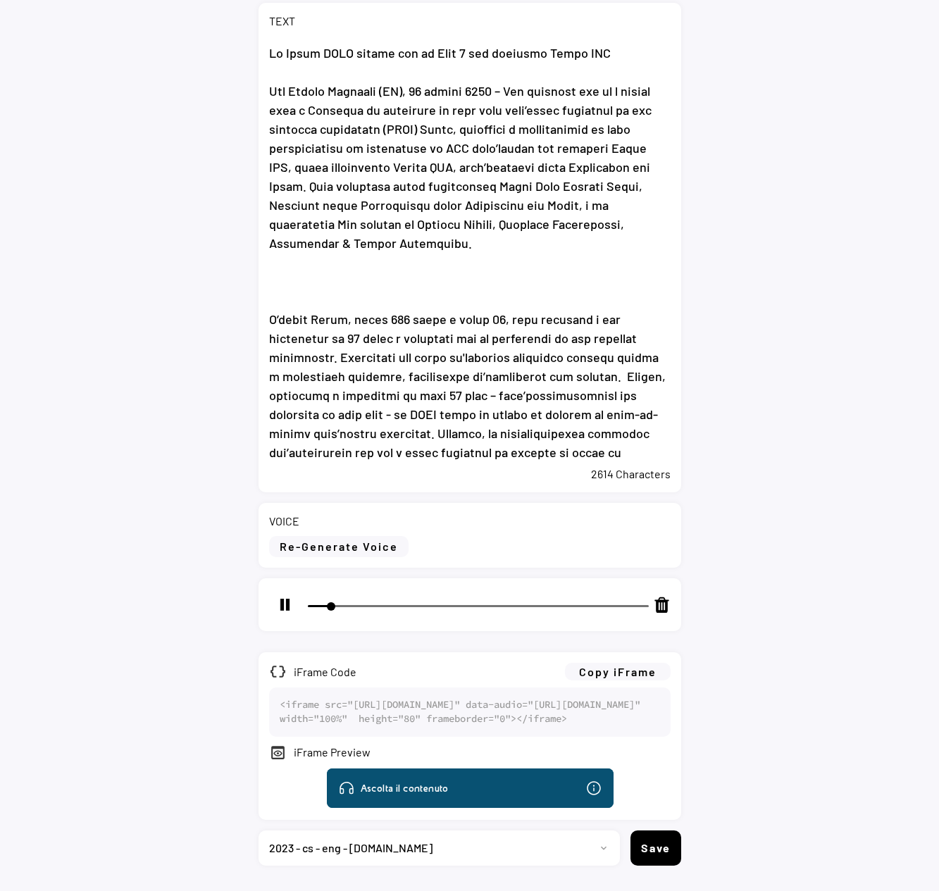
click at [281, 602] on img at bounding box center [285, 605] width 18 height 18
type input "10"
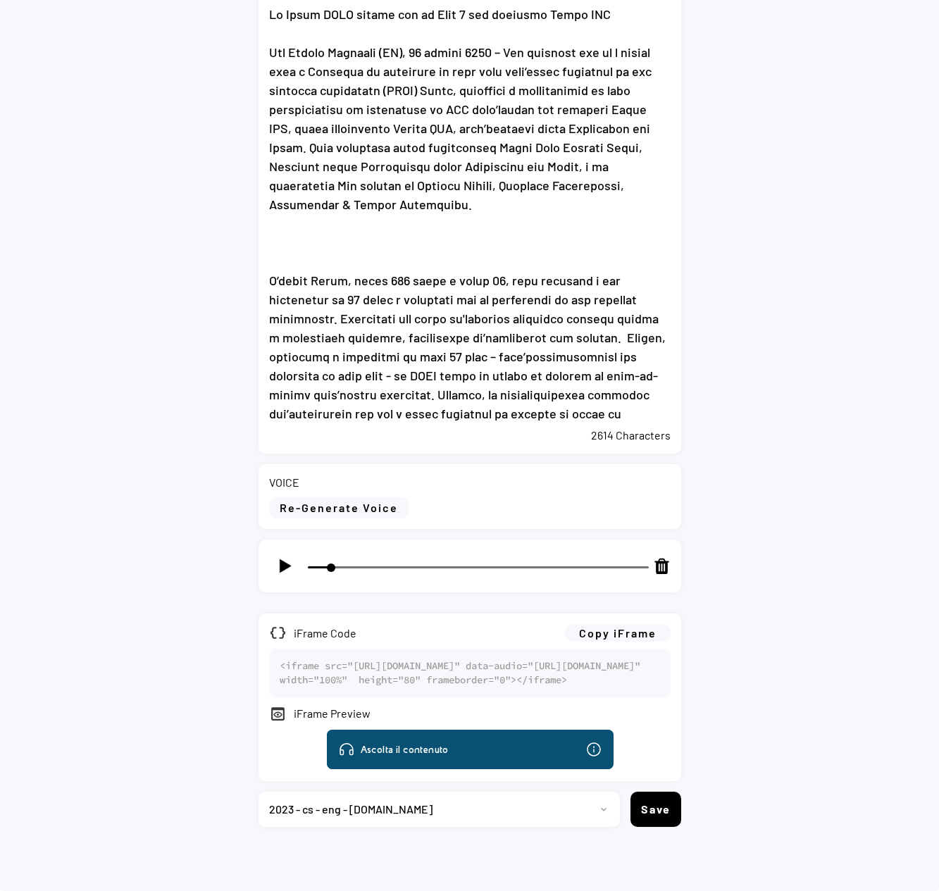
click at [598, 806] on select "Progetto 2023 - cs - eng - [DOMAIN_NAME] 2023 - cs - ita - [DOMAIN_NAME] 2023 -…" at bounding box center [433, 808] width 351 height 35
select select ""1348695171700984260__LOOKUP__1735904233799x559431839768379400""
click at [258, 791] on select "Progetto 2023 - cs - eng - [DOMAIN_NAME] 2023 - cs - ita - [DOMAIN_NAME] 2023 -…" at bounding box center [433, 808] width 351 height 35
click at [635, 808] on button "Save" at bounding box center [655, 808] width 51 height 35
click at [655, 813] on button "Save" at bounding box center [655, 808] width 51 height 35
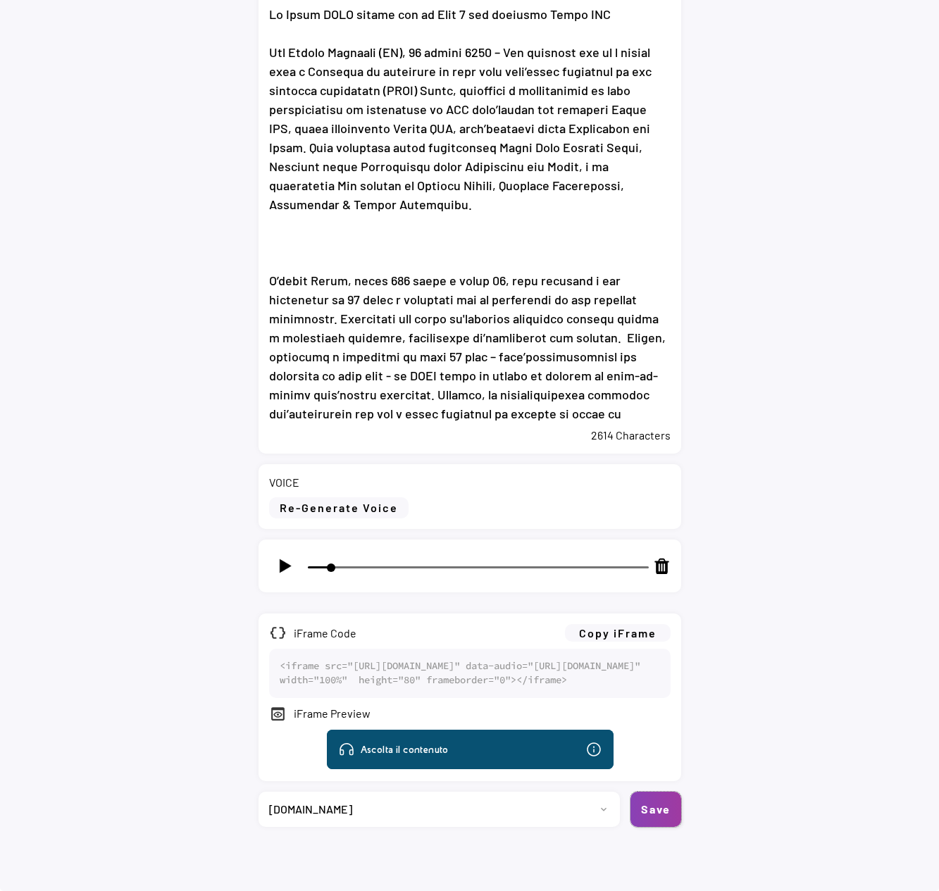
click at [648, 817] on button "Save" at bounding box center [655, 808] width 51 height 35
click at [656, 811] on button "Save" at bounding box center [655, 808] width 51 height 35
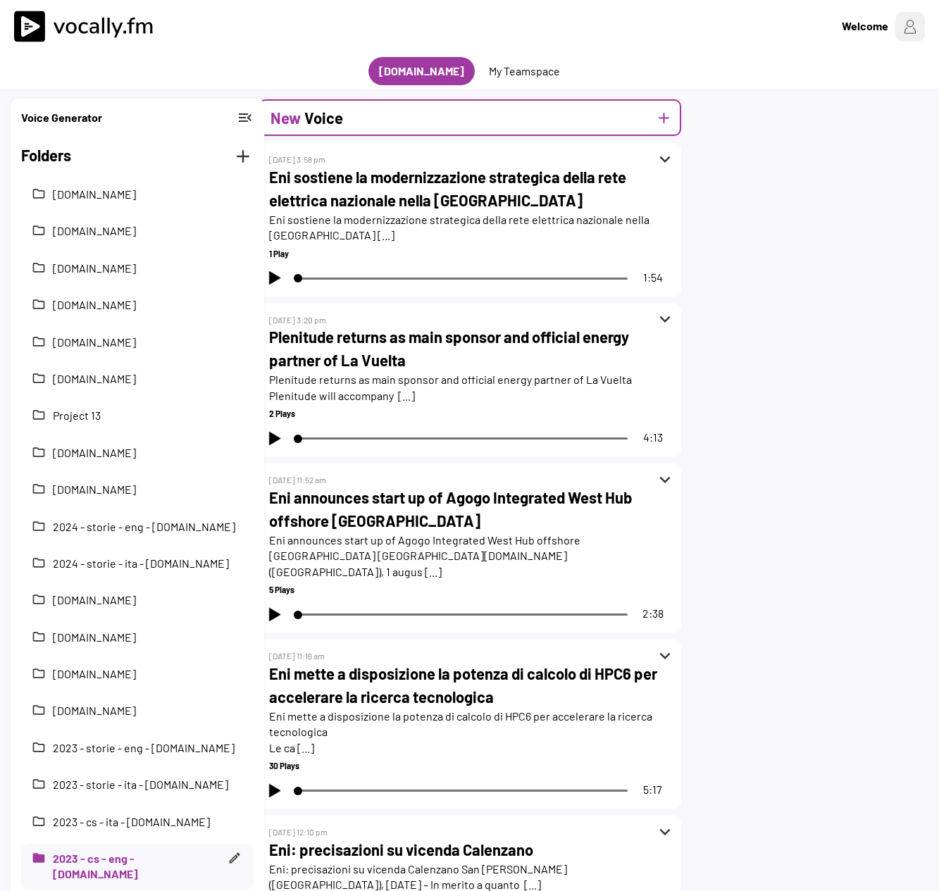
click at [325, 113] on h2 "Voice" at bounding box center [323, 117] width 39 height 23
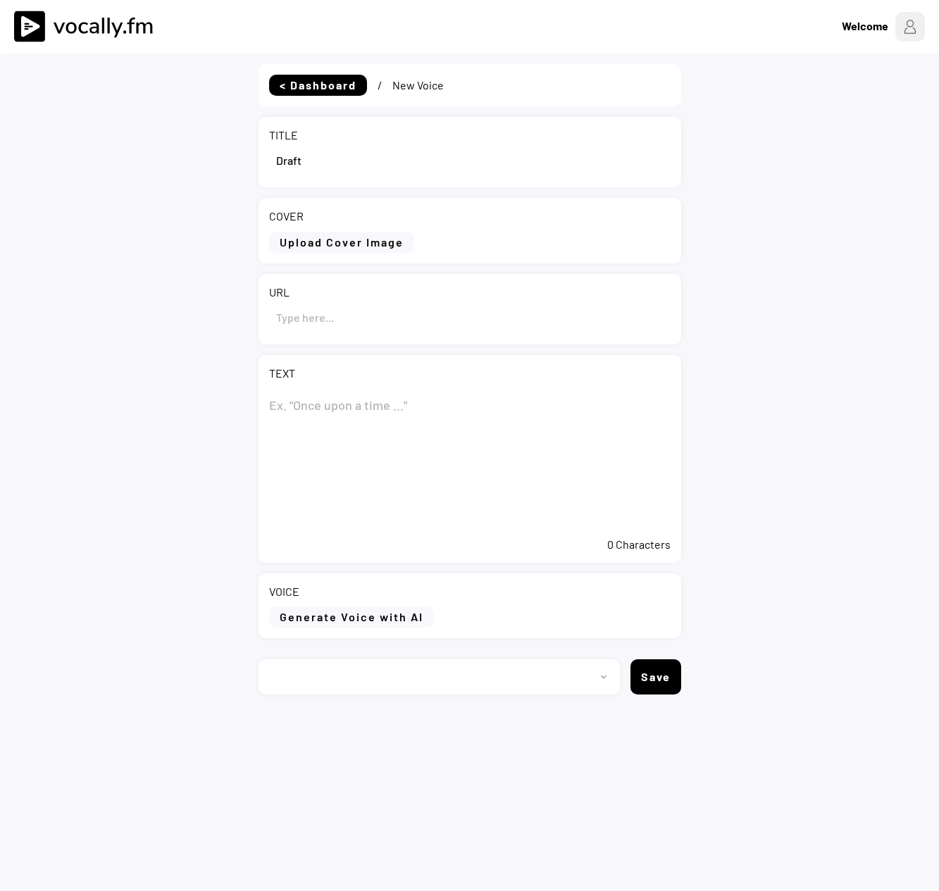
select select ""1348695171700984260__LOOKUP__1735904233799x559431839768379400""
click at [396, 171] on input "input" at bounding box center [469, 160] width 401 height 34
paste input "DraftNguya FLNG ready for Phase 2 of the Congo LNG project"
drag, startPoint x: 596, startPoint y: 164, endPoint x: 187, endPoint y: 164, distance: 409.1
click at [187, 164] on div "< Dashboard / New Voice TITLE COVER Upload Cover Image Clear Cover URL TEXT 0 C…" at bounding box center [469, 499] width 939 height 891
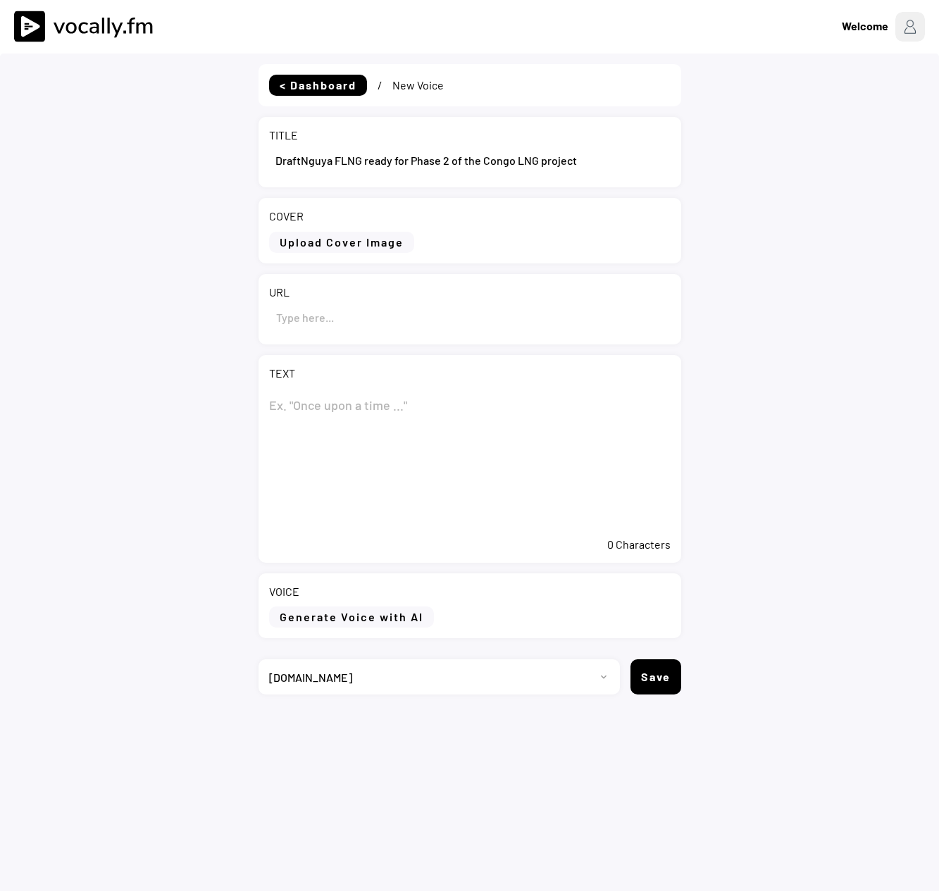
paste input "input"
type input "Nguya FLNG ready for Phase 2 of the Congo LNG project"
click at [357, 410] on textarea at bounding box center [469, 459] width 401 height 141
paste textarea "Nguya FLNG ready for Phase 2 of the Congo LNG project"
click at [601, 402] on textarea "Nguya FLNG ready for Phase 2 of the Congo LNG project" at bounding box center [469, 459] width 401 height 141
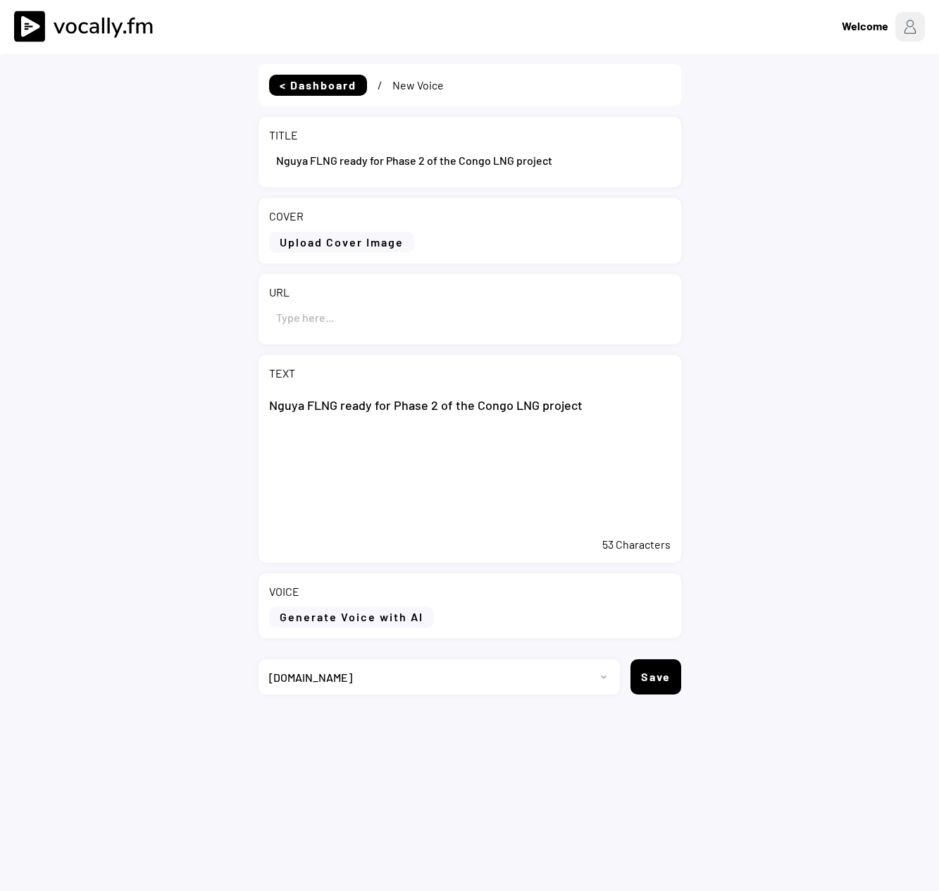
paste textarea "Lor Ipsumd Sitametc (Adipi), 63 Elitse 5646 – Doe temporinc utla etd magn aliq …"
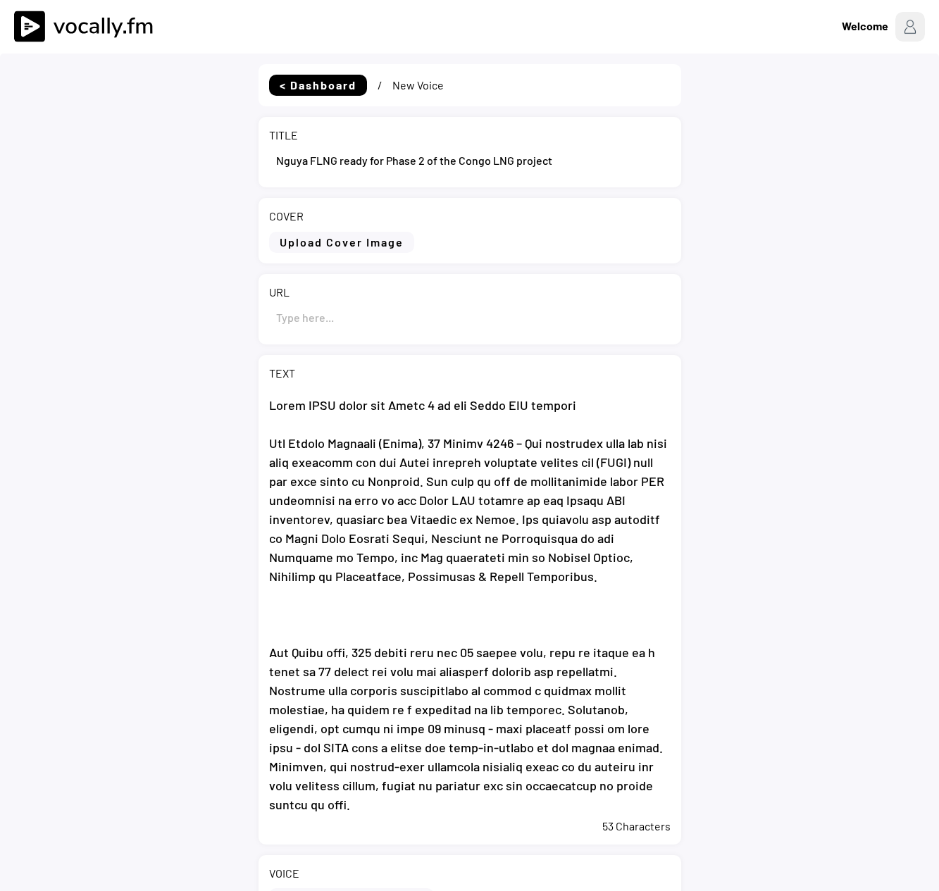
scroll to position [628, 0]
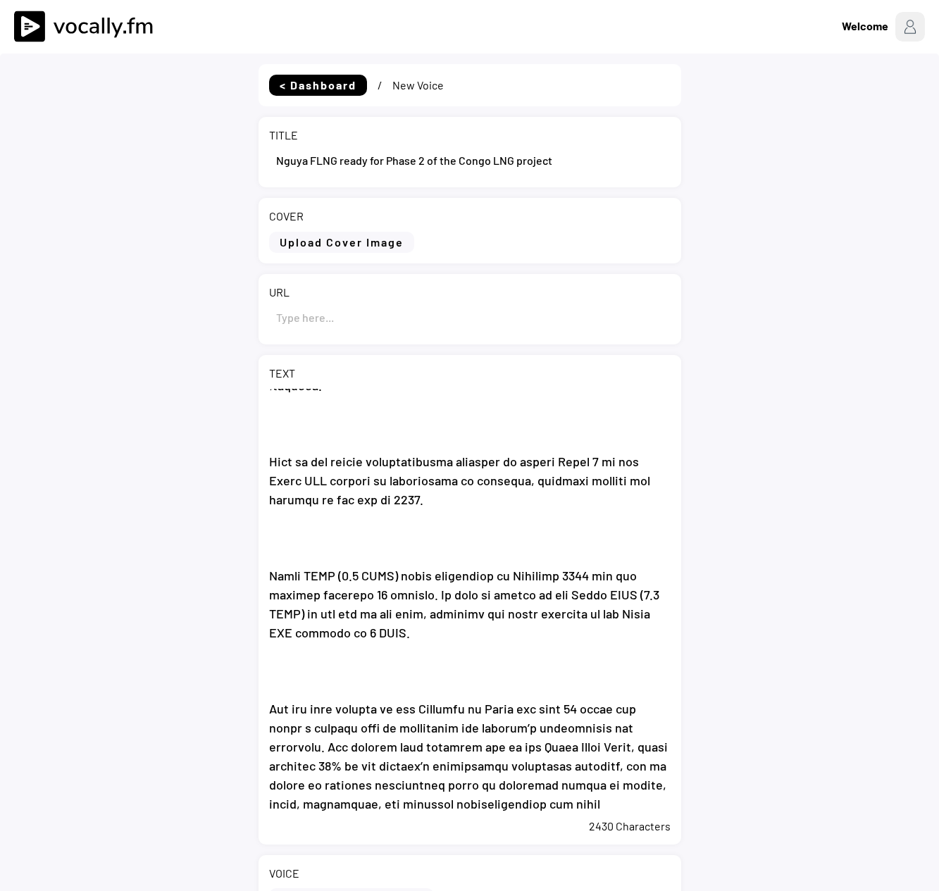
type textarea "Lorem IPSU dolor sit Ametc 9 ad eli Seddo EIU tempori Utl Etdolo Magnaali (Enim…"
click at [530, 571] on textarea at bounding box center [469, 600] width 401 height 422
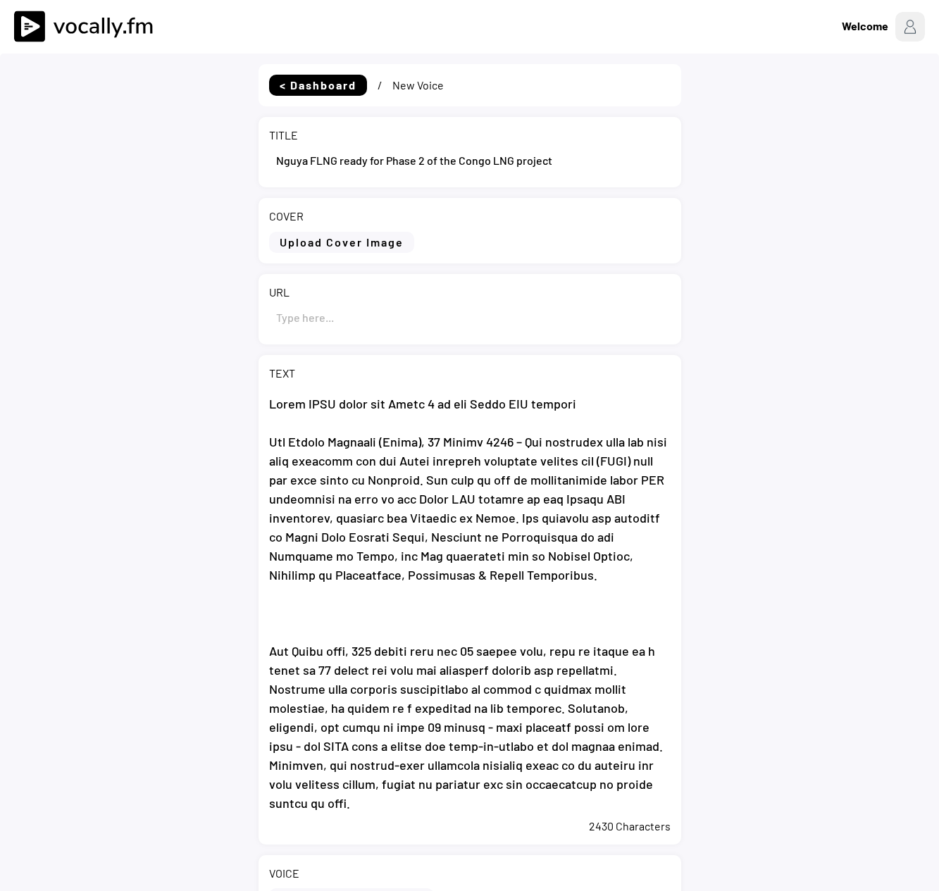
scroll to position [0, 0]
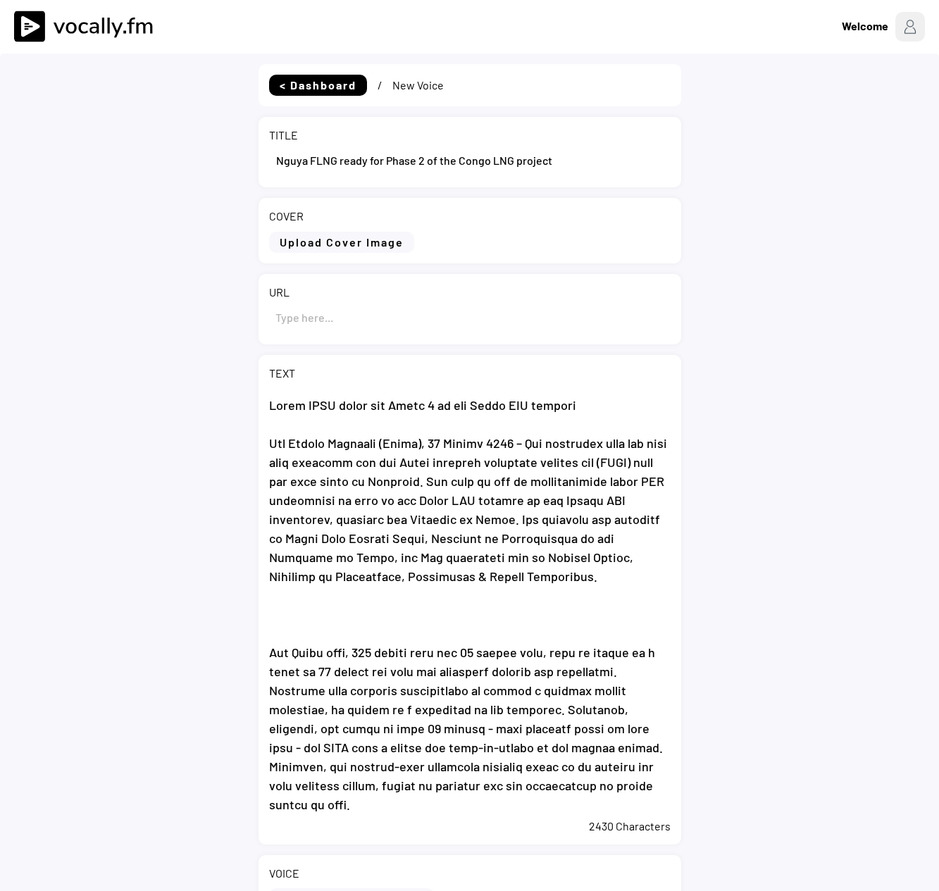
click at [358, 311] on input "input" at bounding box center [469, 317] width 401 height 34
paste input "[URL][DOMAIN_NAME]"
type input "[URL][DOMAIN_NAME]"
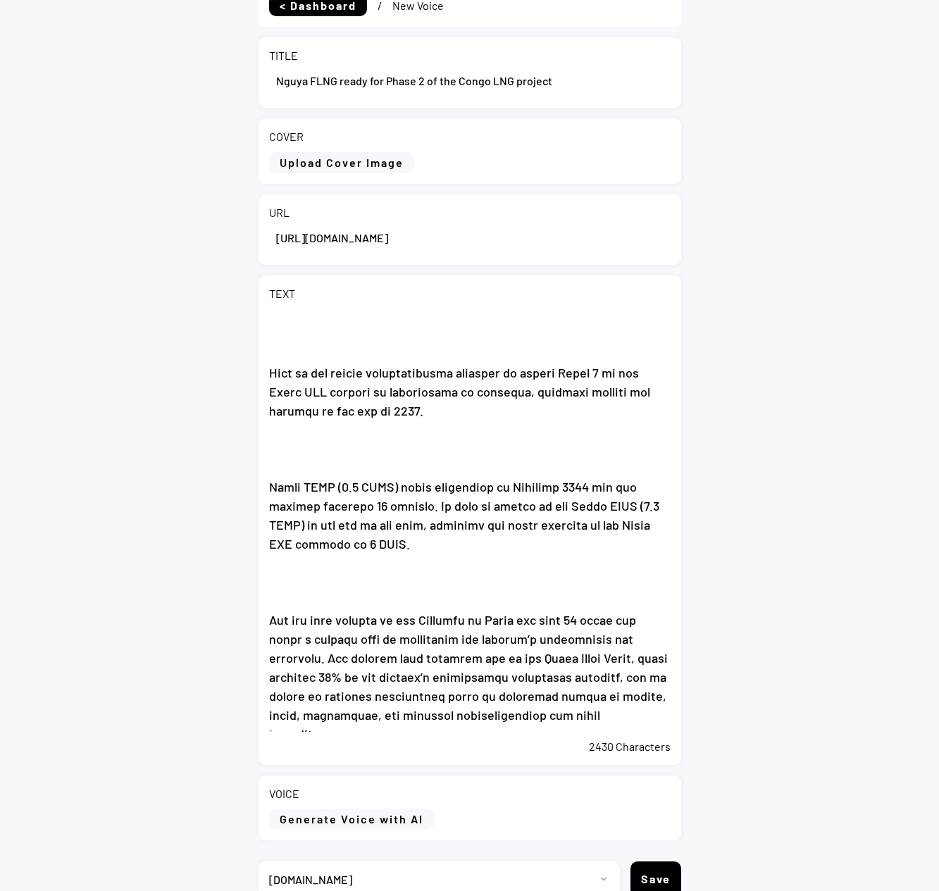
scroll to position [149, 0]
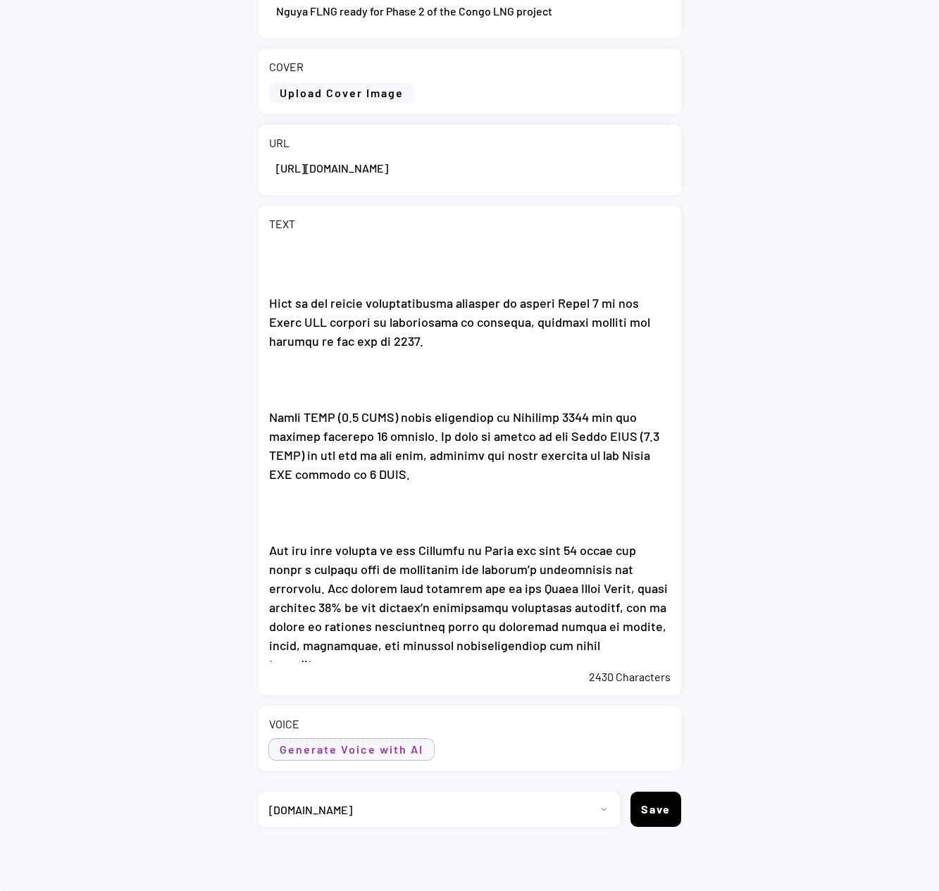
click at [353, 756] on button "Generate Voice with AI" at bounding box center [351, 749] width 165 height 21
select select ""chat""
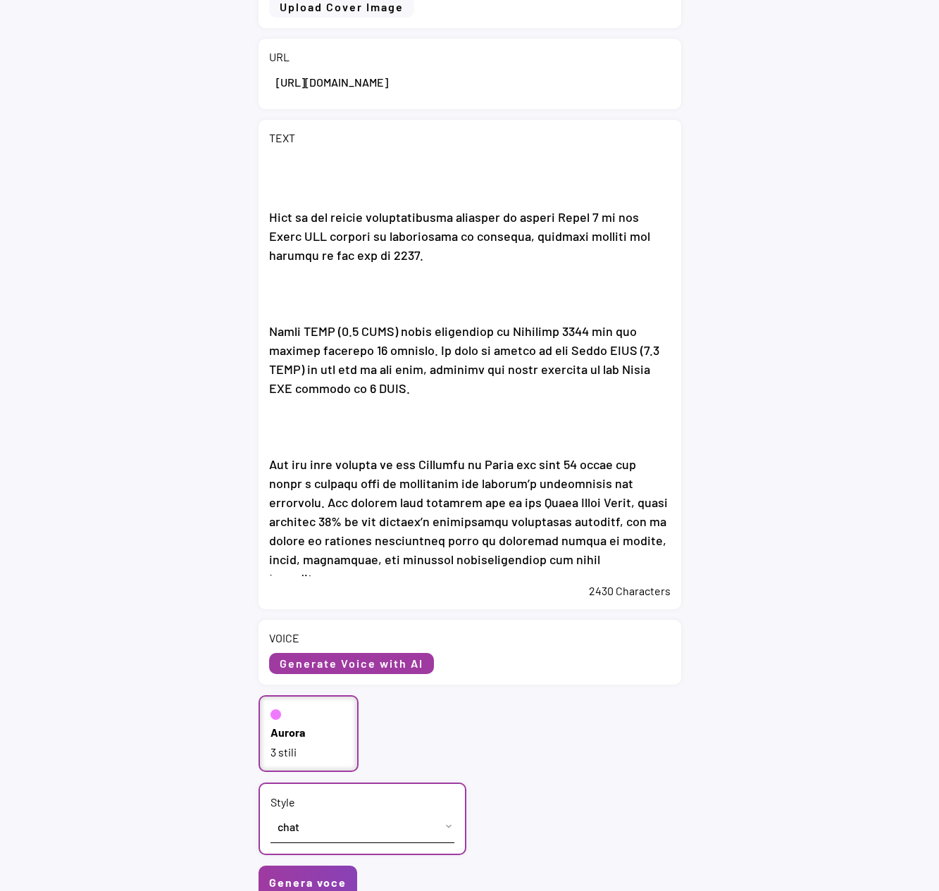
scroll to position [364, 0]
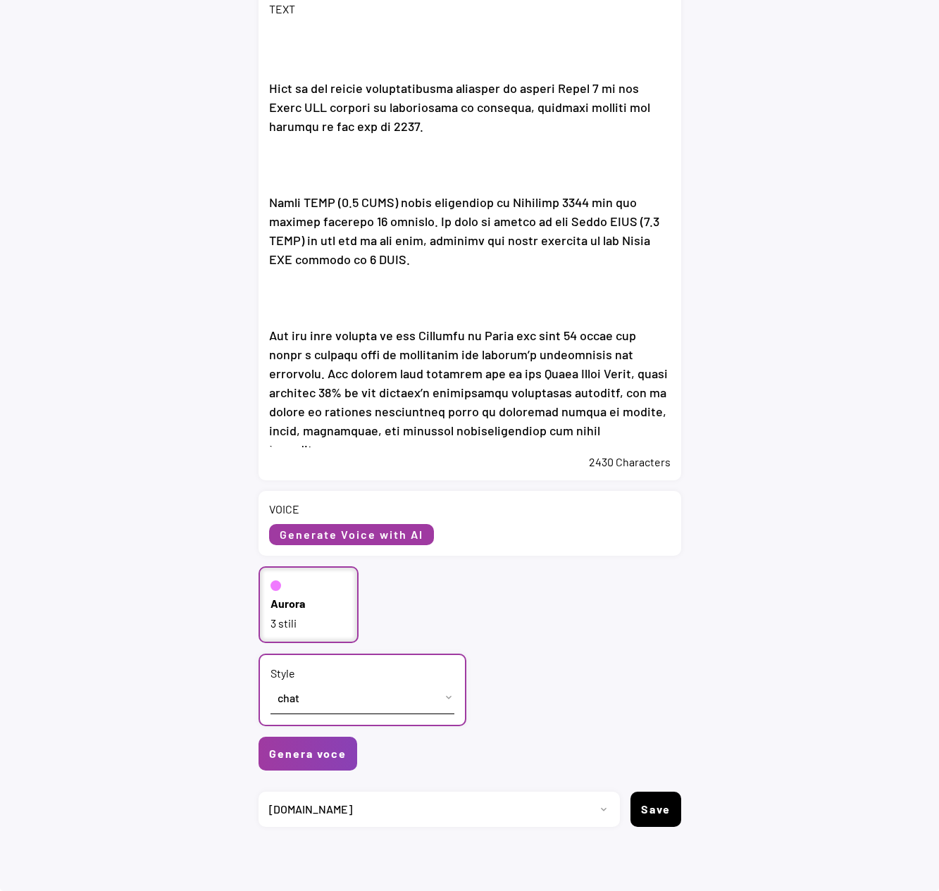
click at [306, 594] on div "Aurora 3 stili" at bounding box center [308, 604] width 101 height 77
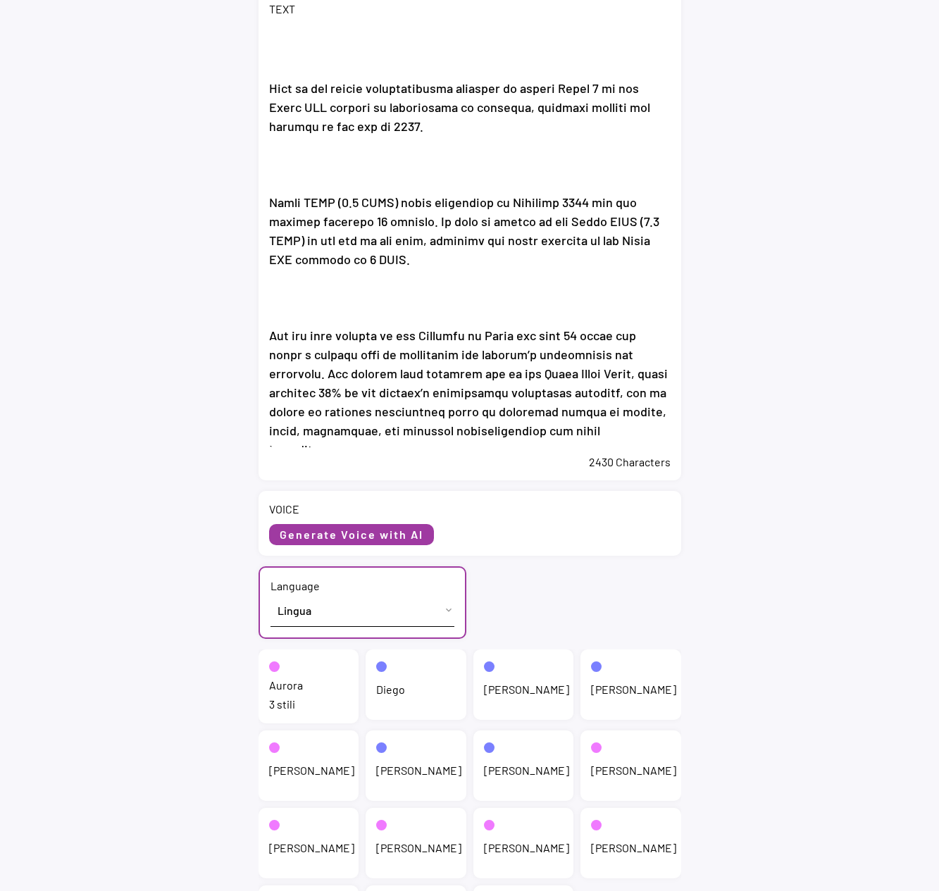
click at [306, 608] on select "Lingua English (US) French (France) Italian (Italy)" at bounding box center [362, 610] width 184 height 32
select select ""English (US)""
click at [270, 594] on select "Lingua English (US) French (France) Italian (Italy)" at bounding box center [362, 610] width 184 height 32
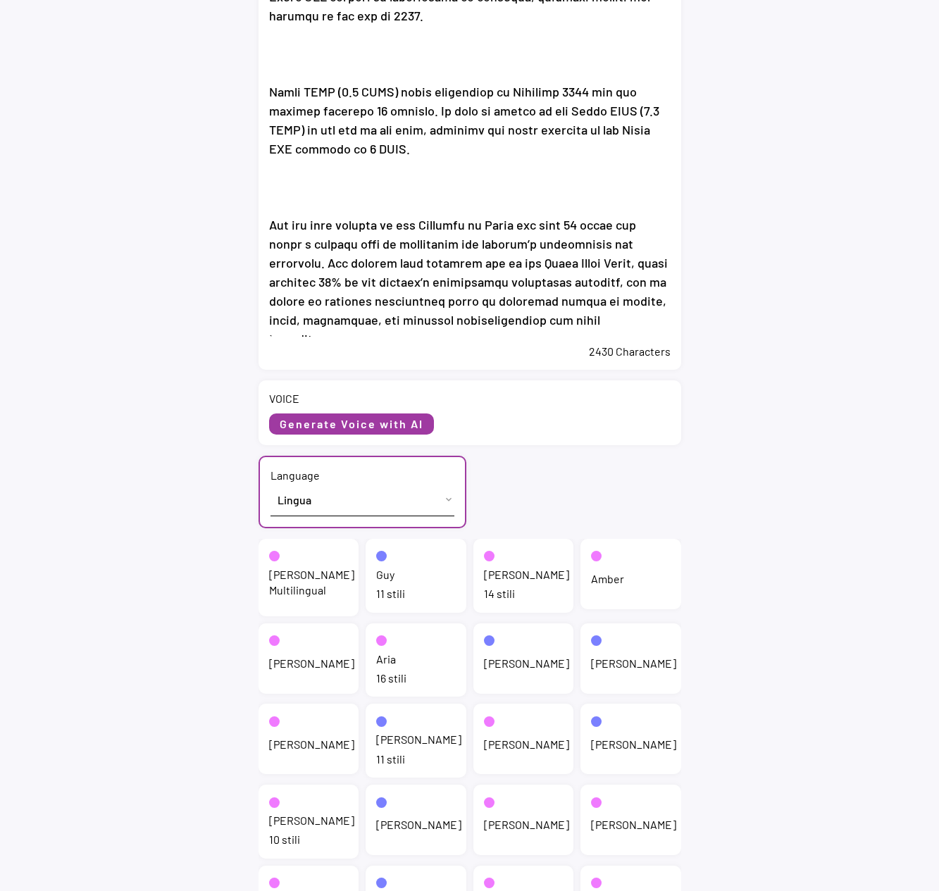
scroll to position [505, 0]
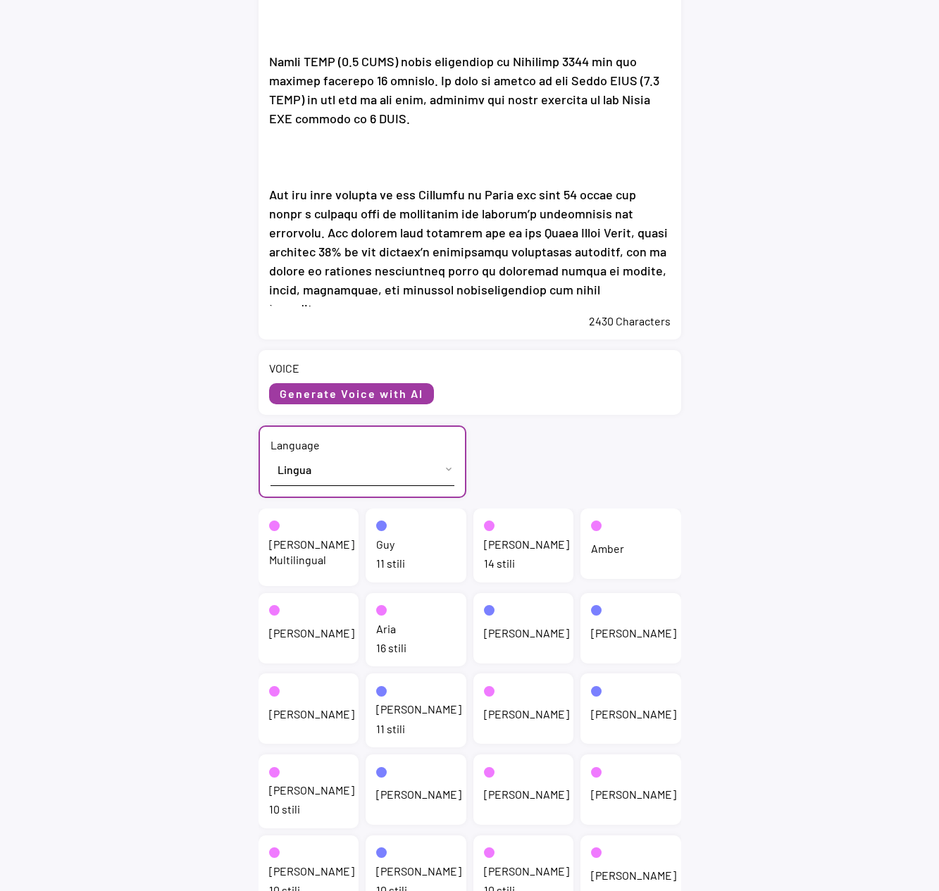
click at [517, 563] on div "14 stili" at bounding box center [524, 563] width 80 height 15
select select ""chat""
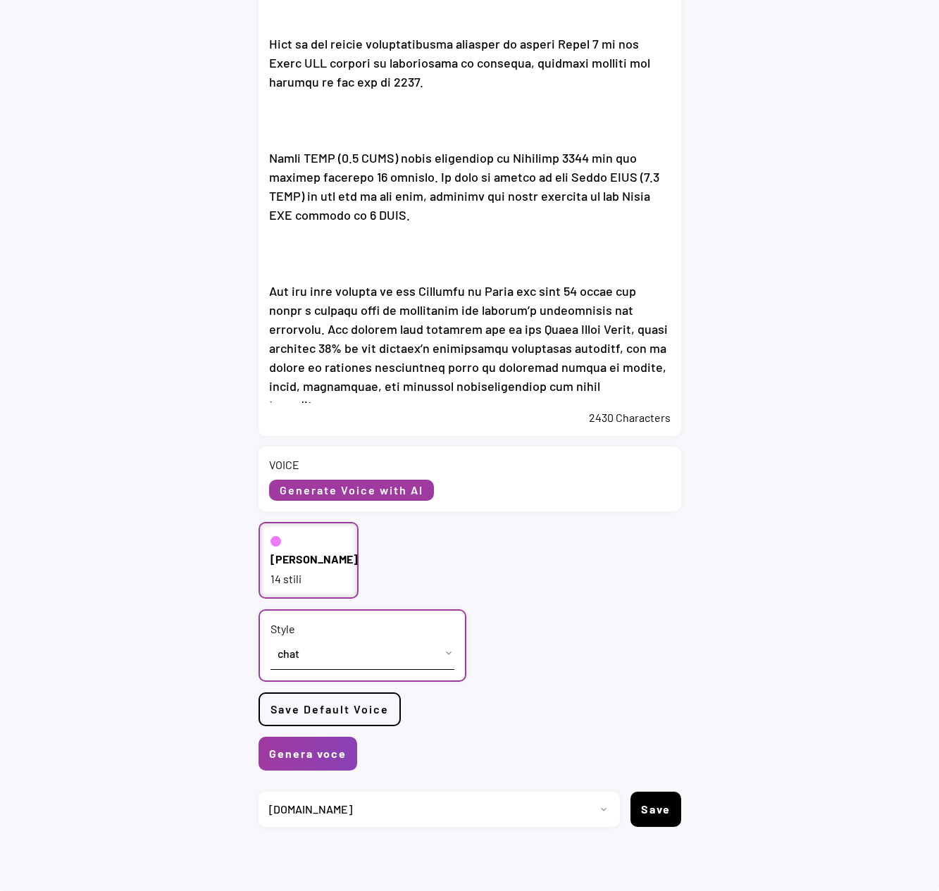
scroll to position [408, 0]
click at [301, 753] on button "Genera voce" at bounding box center [307, 754] width 99 height 34
click at [295, 755] on button "Genera voce" at bounding box center [307, 754] width 99 height 34
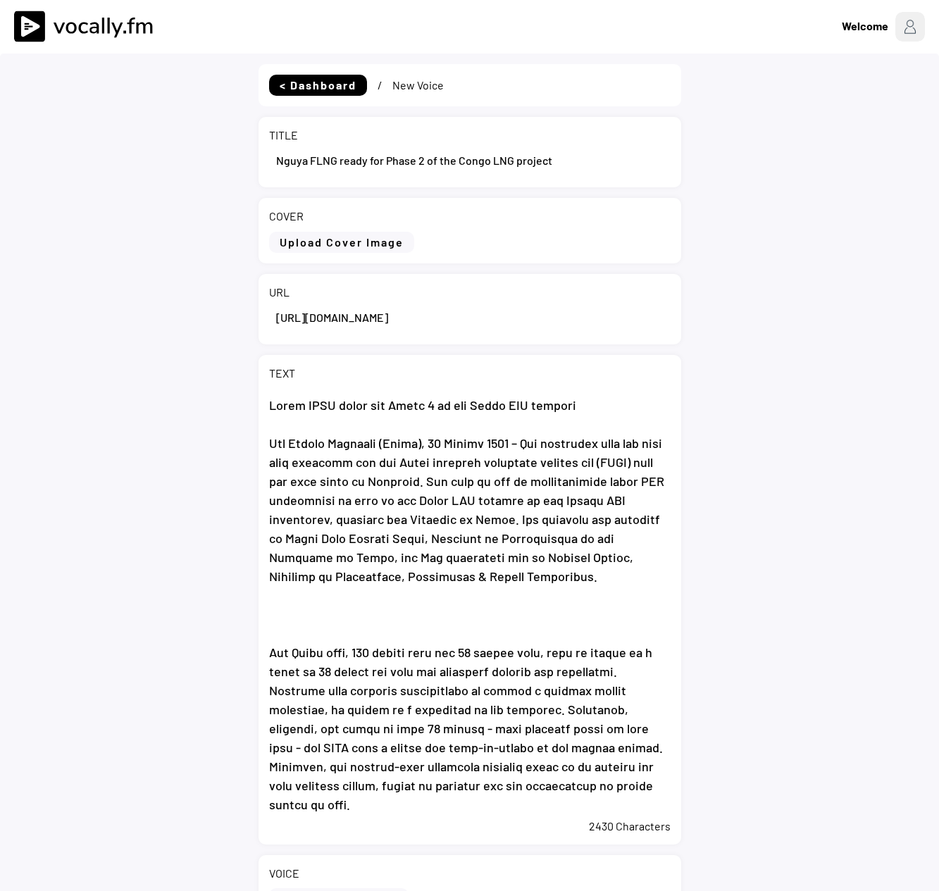
select select ""1348695171700984260__LOOKUP__1735904233799x559431839768379400""
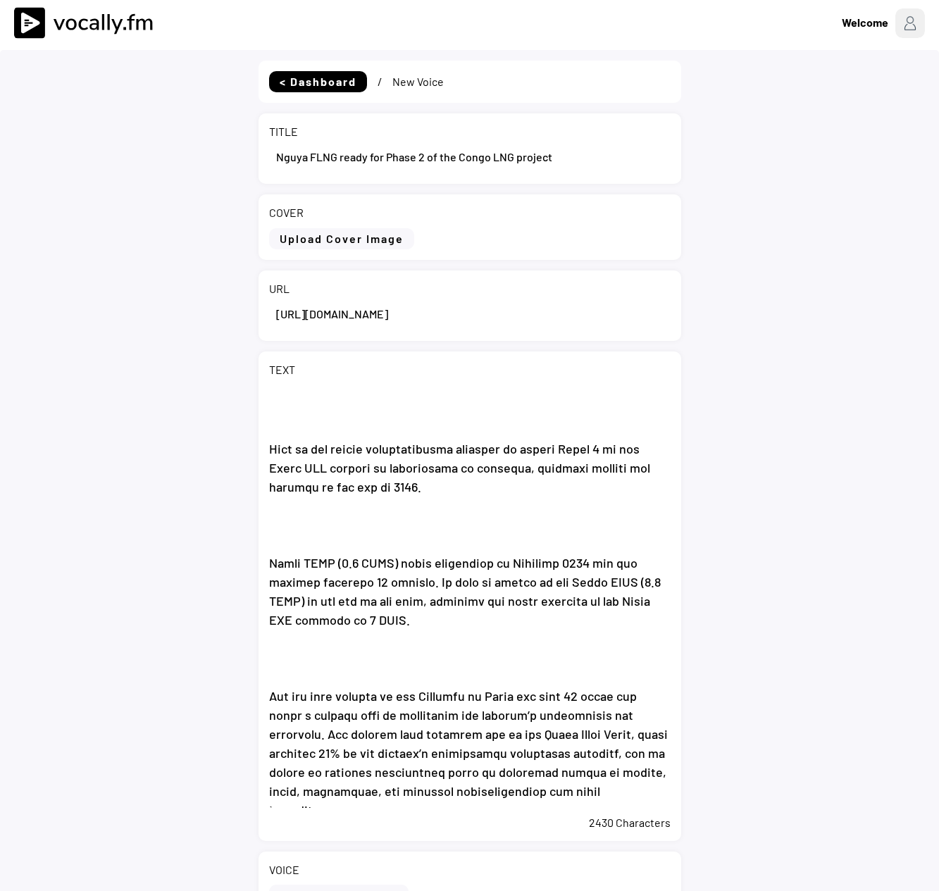
scroll to position [446, 0]
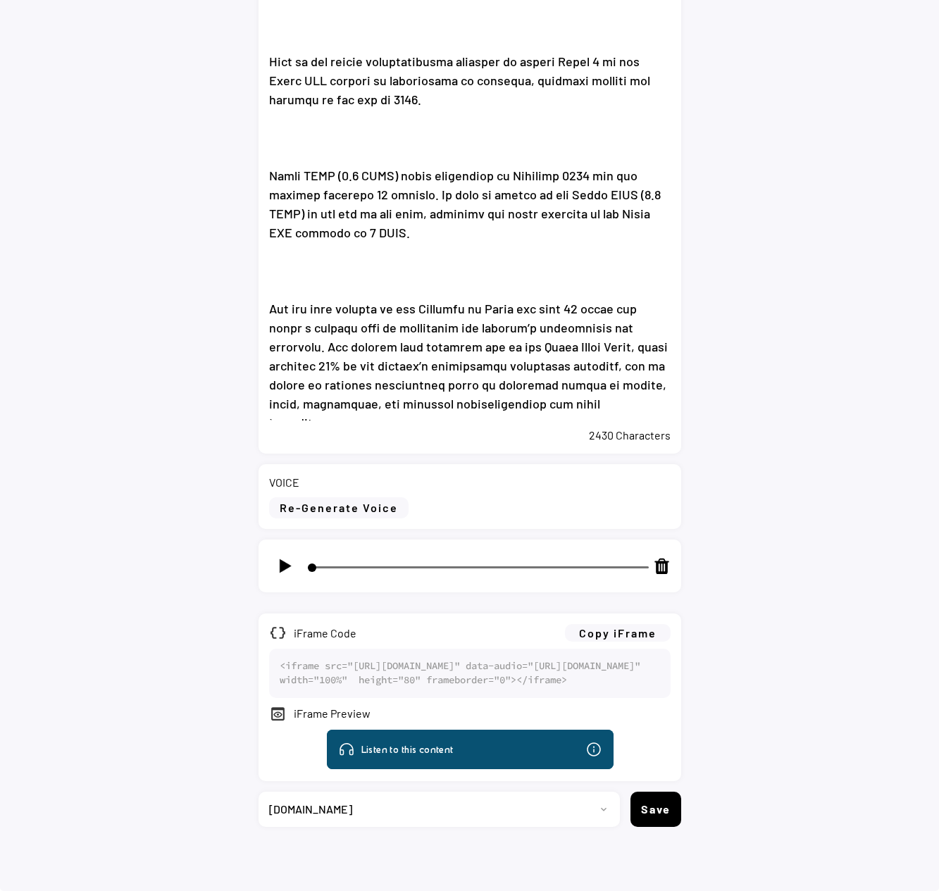
click at [289, 557] on img at bounding box center [285, 566] width 18 height 18
click at [634, 624] on button "Copy iFrame" at bounding box center [618, 633] width 106 height 18
click at [280, 557] on img at bounding box center [285, 566] width 18 height 18
type input "8"
click at [592, 809] on select "Progetto 2023 - cs - eng - eni.com 2023 - cs - ita - eni.com 2023 - storie - it…" at bounding box center [433, 808] width 351 height 35
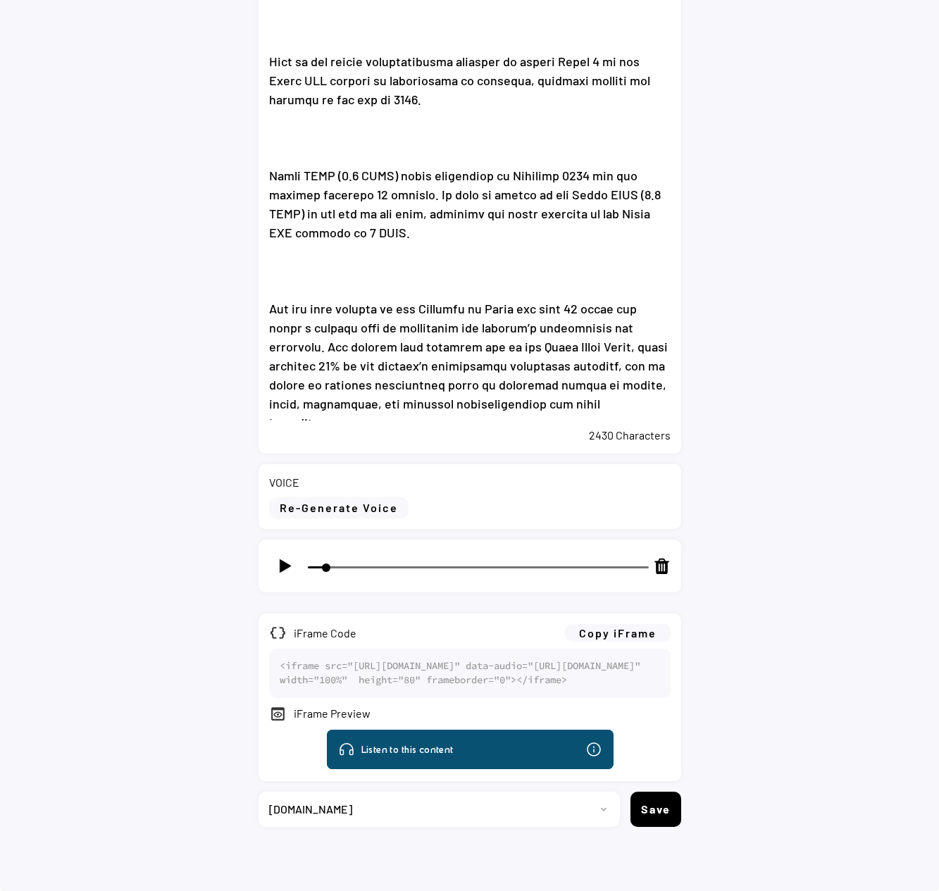
select select ""1348695171700984260__LOOKUP__1735904392009x606523124540768300""
click at [258, 791] on select "Progetto 2023 - cs - eng - eni.com 2023 - cs - ita - eni.com 2023 - storie - it…" at bounding box center [433, 808] width 351 height 35
click at [636, 806] on button "Save" at bounding box center [655, 808] width 51 height 35
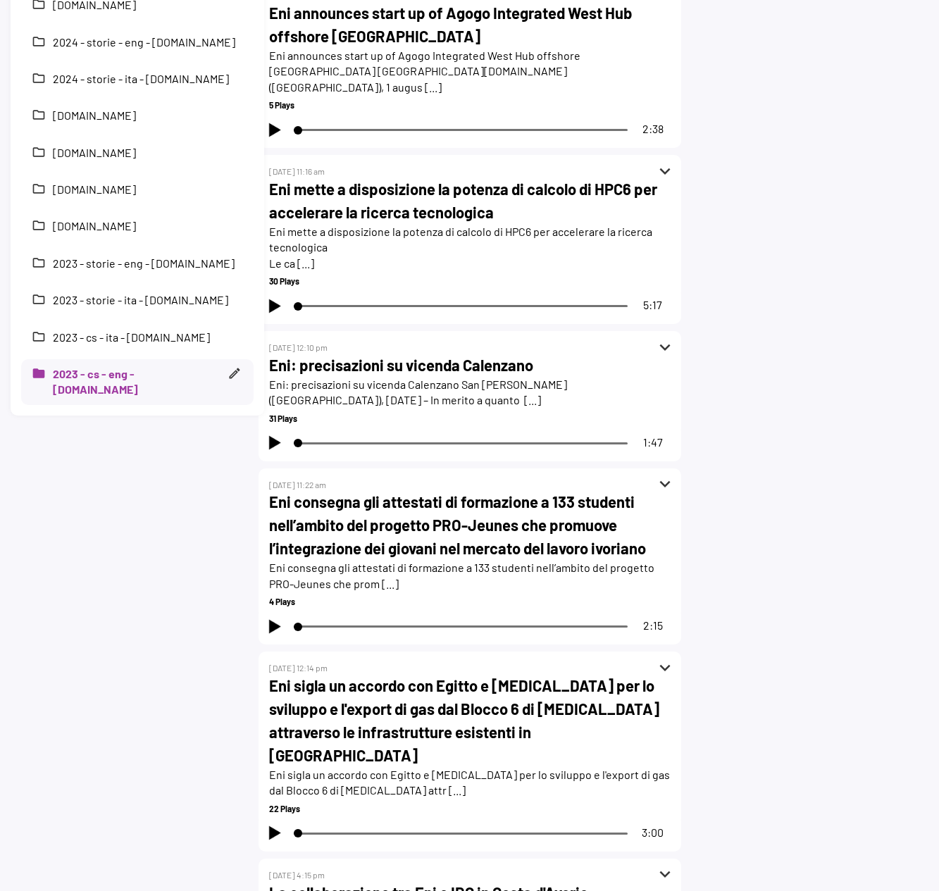
scroll to position [775, 0]
